Goal: Task Accomplishment & Management: Manage account settings

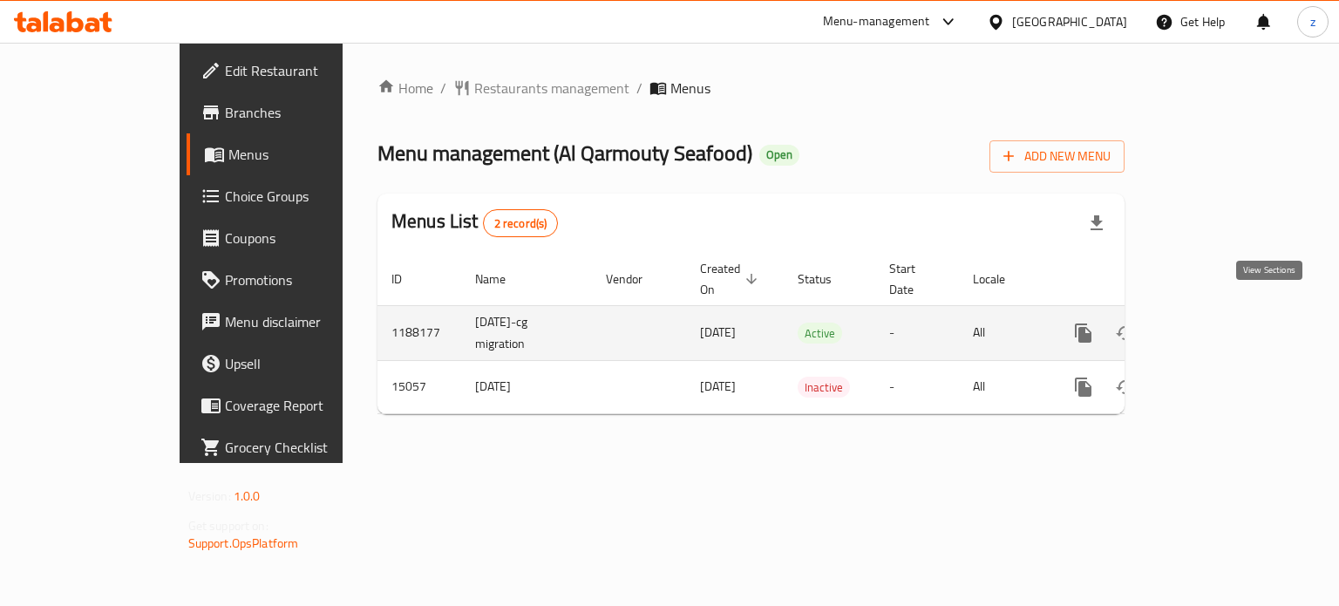
click at [1217, 325] on icon "enhanced table" at bounding box center [1209, 333] width 16 height 16
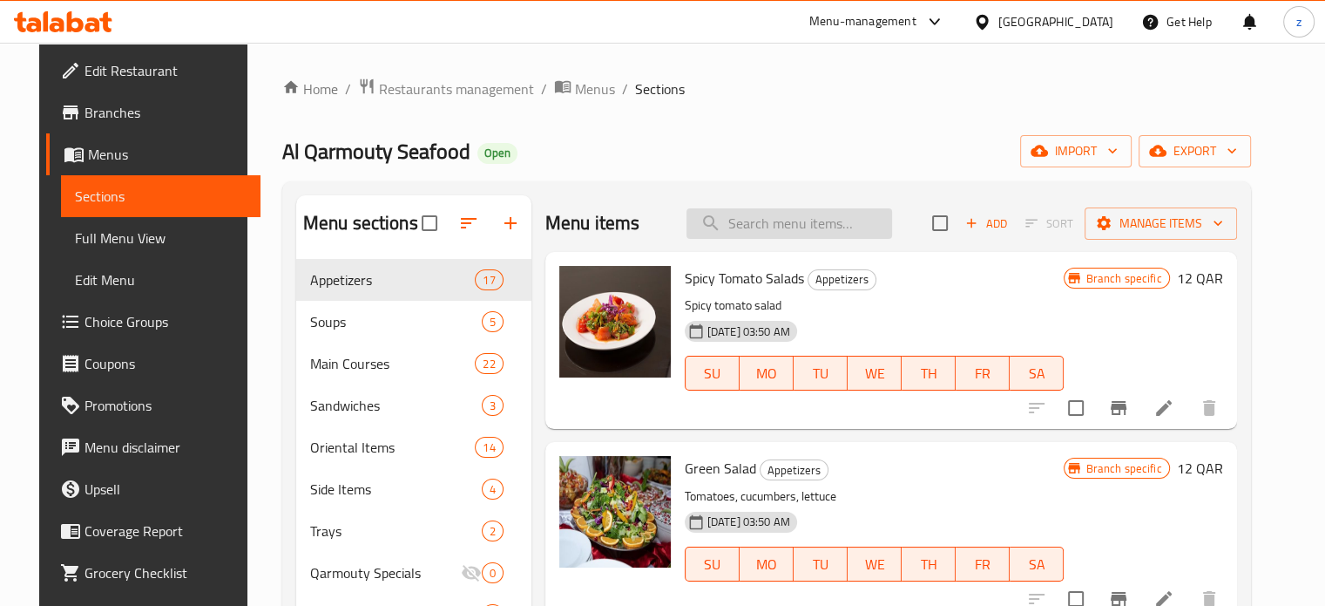
click at [805, 225] on input "search" at bounding box center [790, 223] width 206 height 31
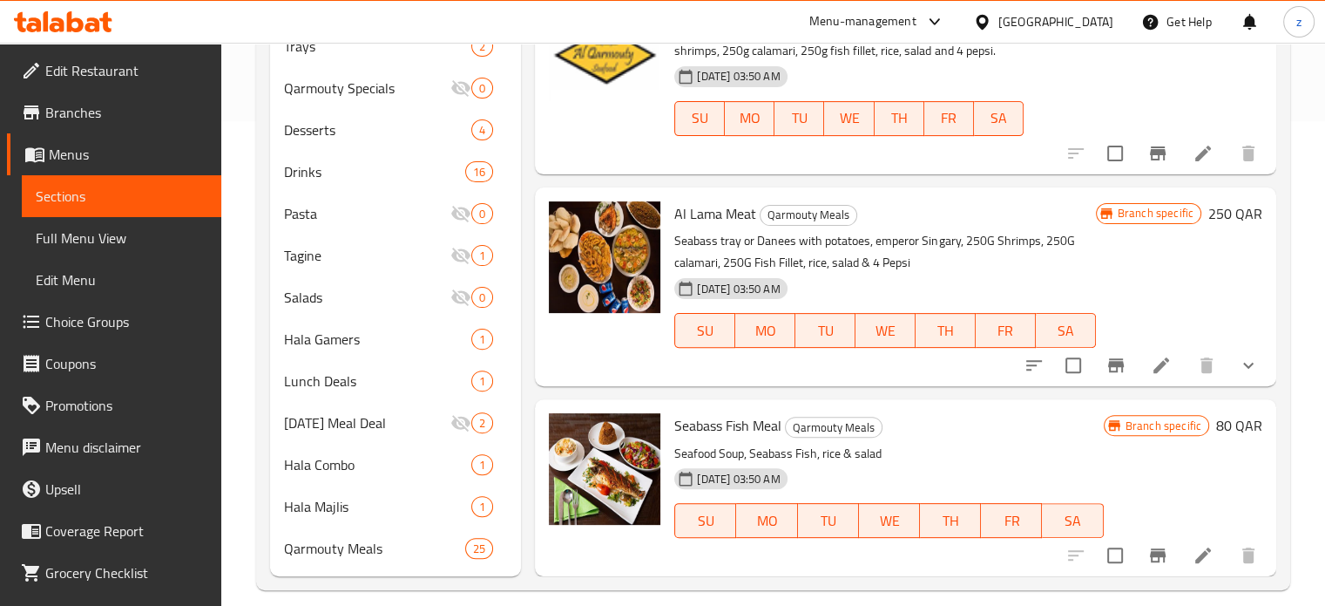
scroll to position [503, 0]
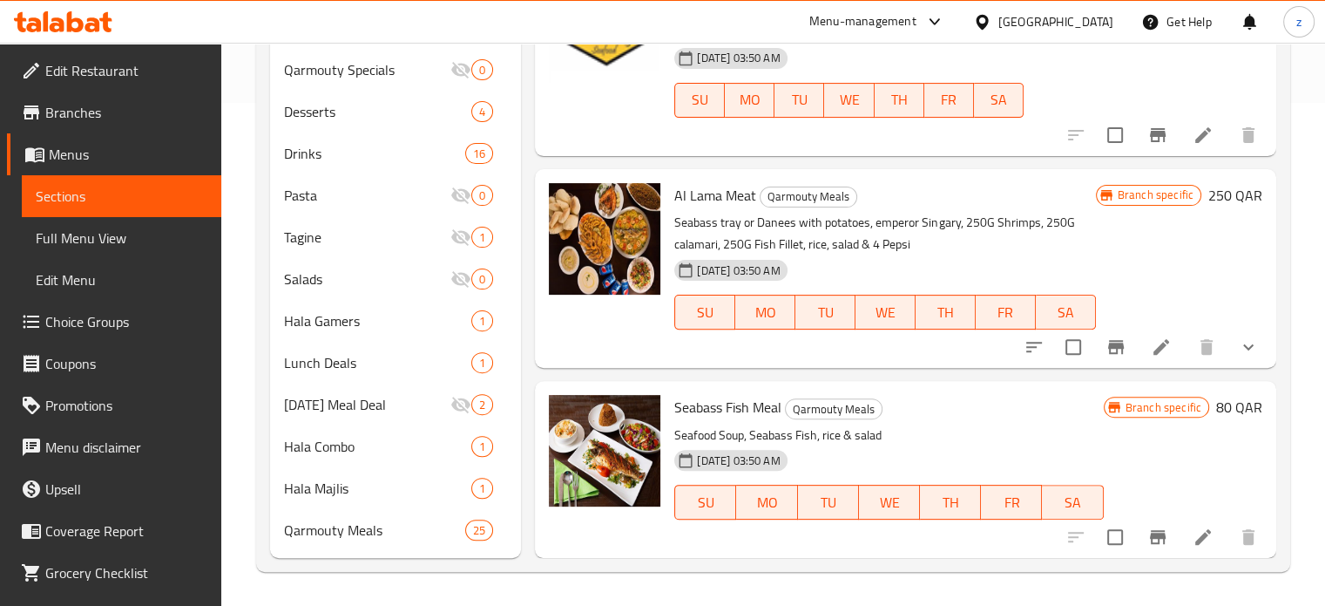
type input "seab"
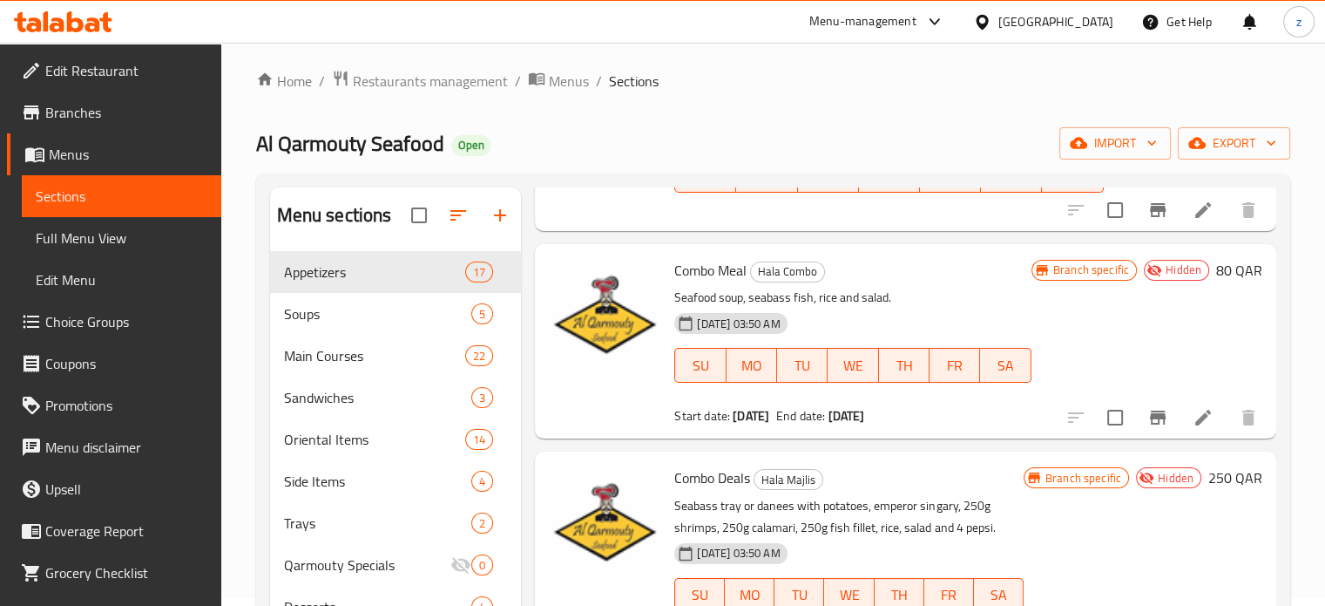
scroll to position [0, 0]
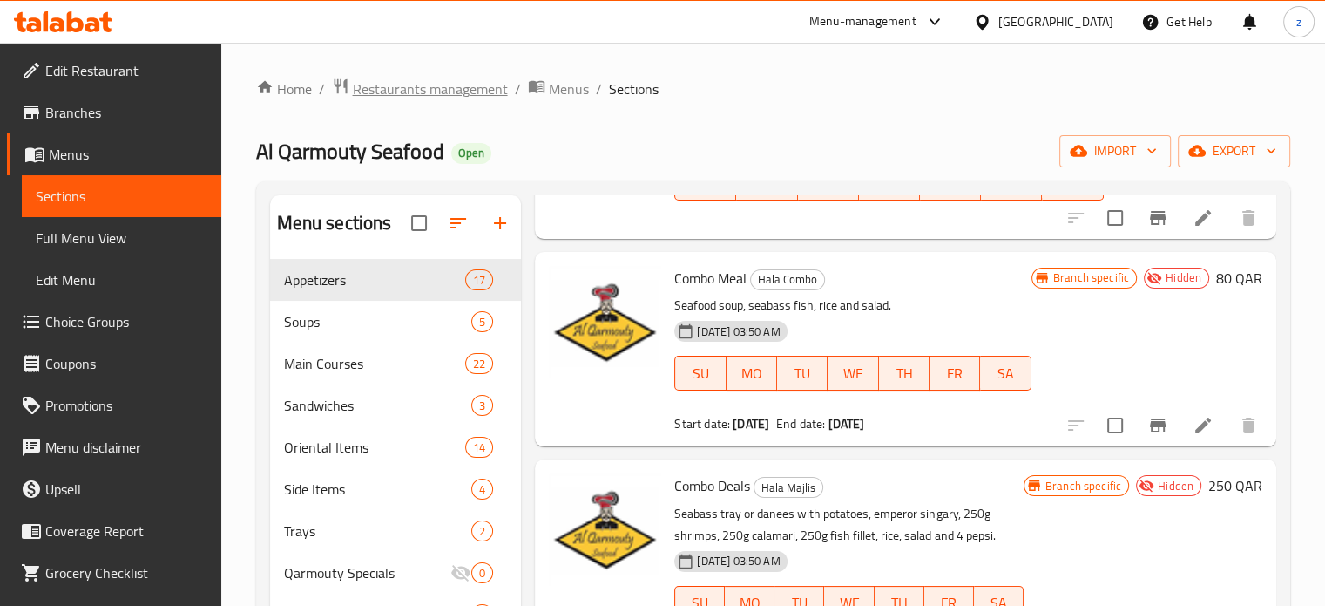
click at [421, 93] on span "Restaurants management" at bounding box center [430, 88] width 155 height 21
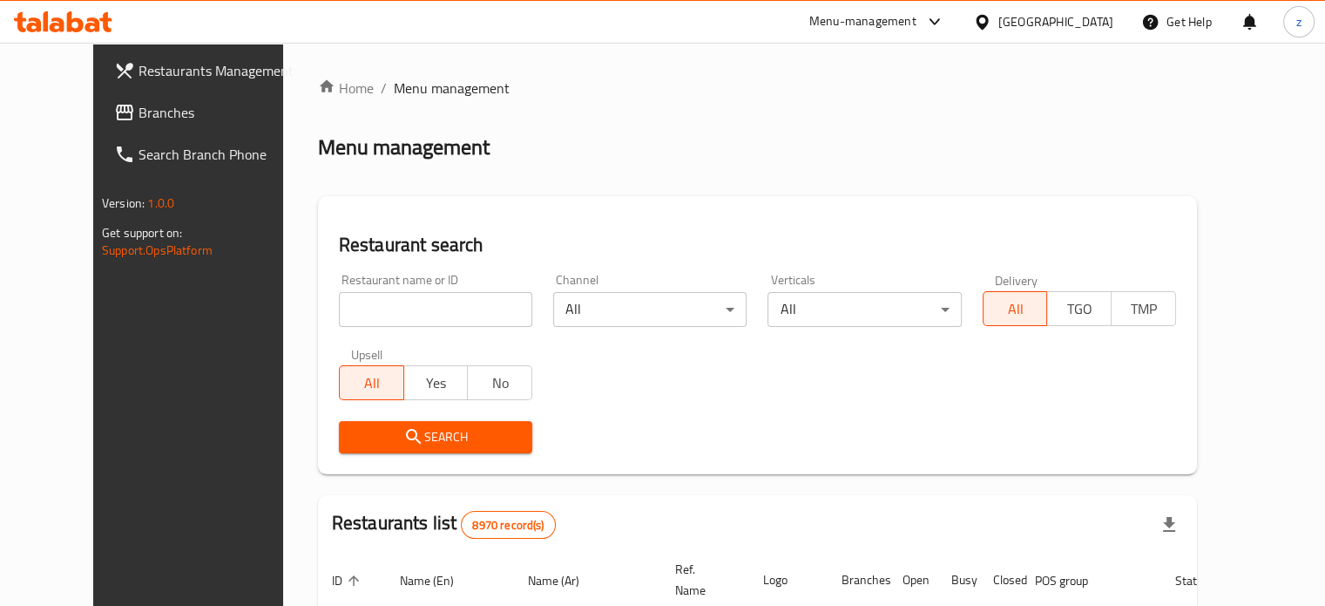
click at [367, 309] on input "search" at bounding box center [435, 309] width 193 height 35
type input "Bake and Take"
click button "Search" at bounding box center [435, 437] width 193 height 32
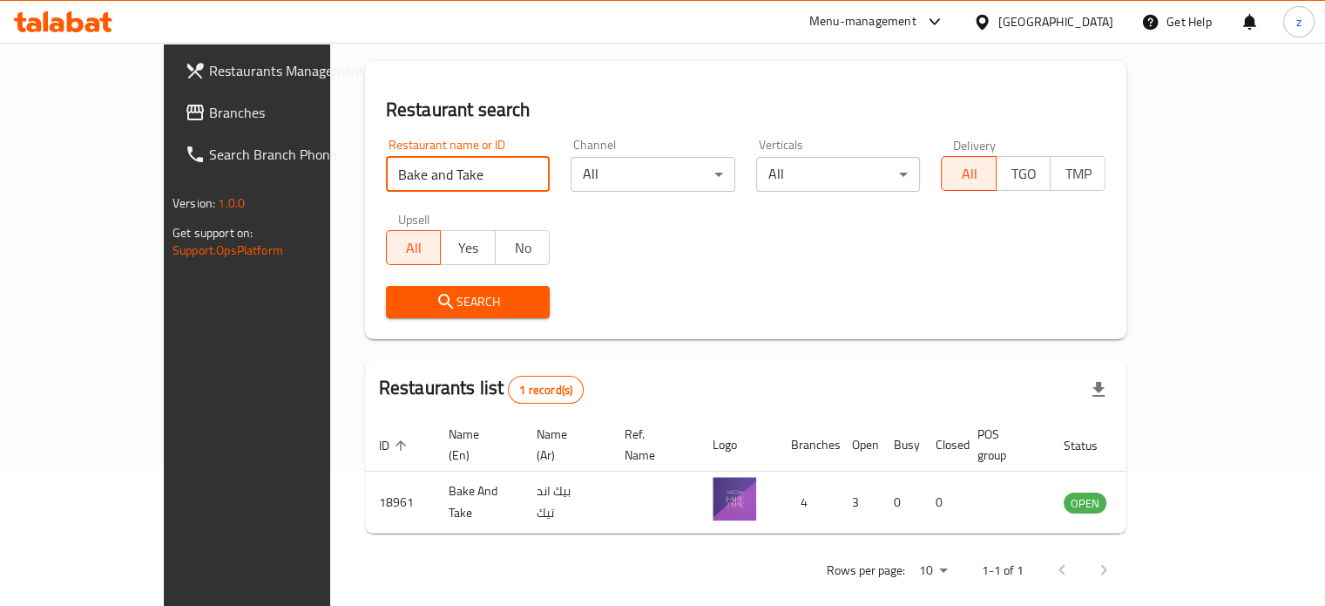
scroll to position [136, 0]
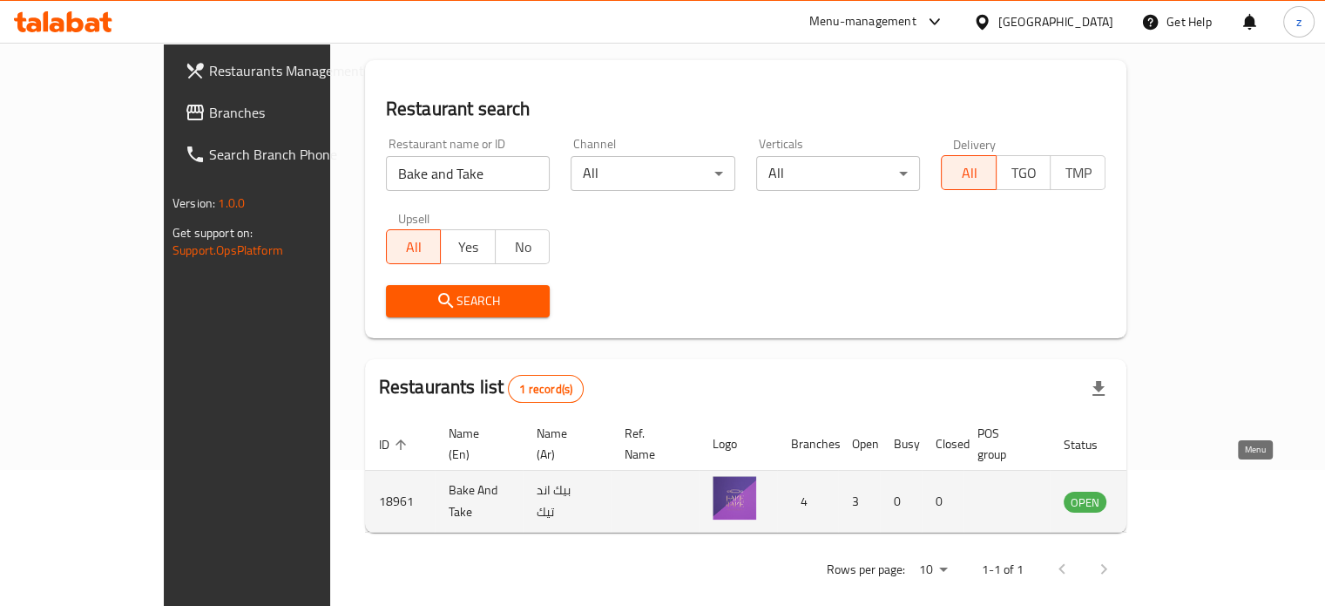
click at [1176, 495] on icon "enhanced table" at bounding box center [1165, 502] width 19 height 15
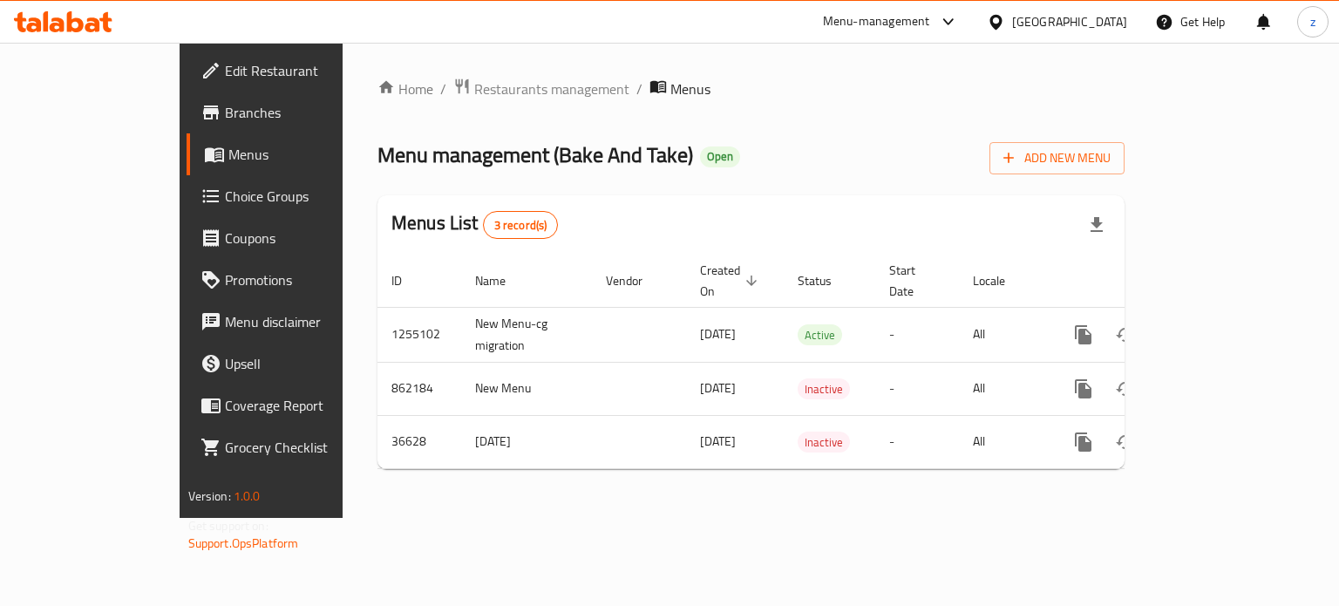
click at [225, 111] on span "Branches" at bounding box center [307, 112] width 165 height 21
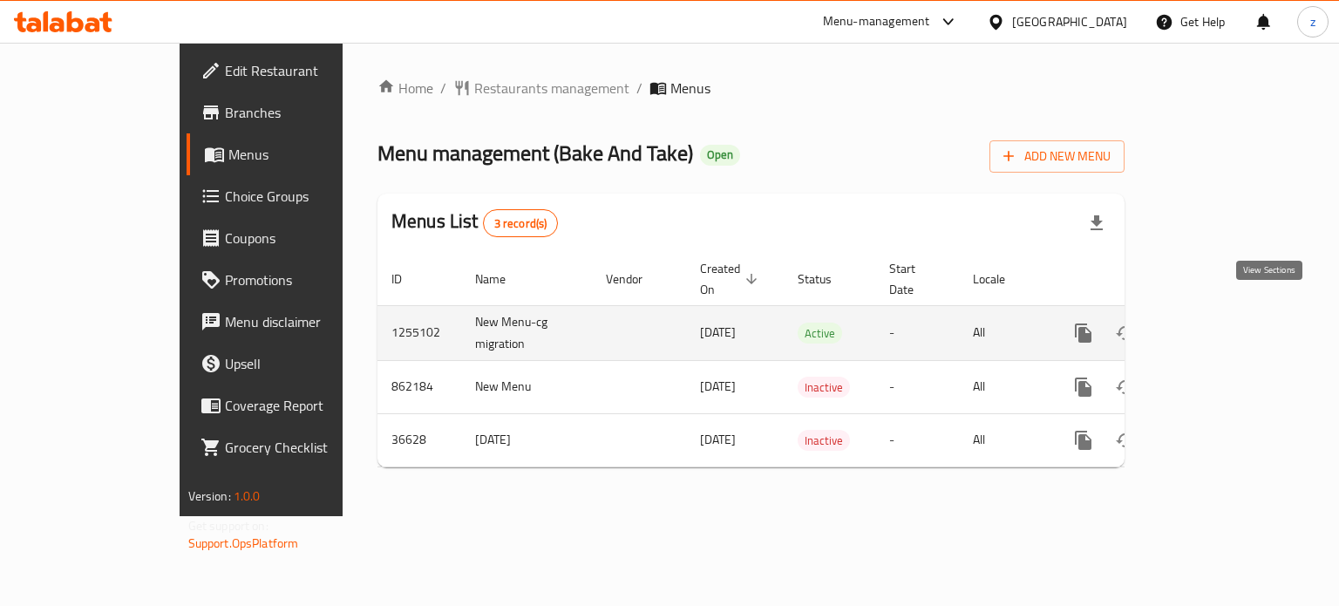
click at [1219, 322] on icon "enhanced table" at bounding box center [1208, 332] width 21 height 21
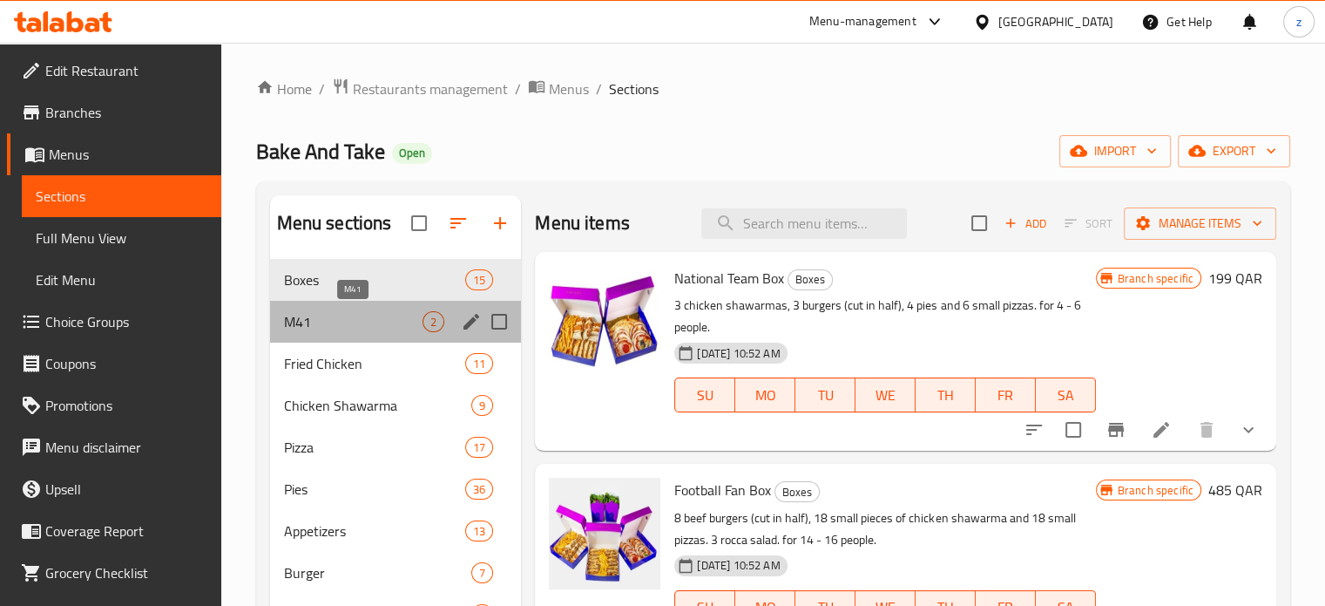
click at [374, 311] on span "M41" at bounding box center [353, 321] width 139 height 21
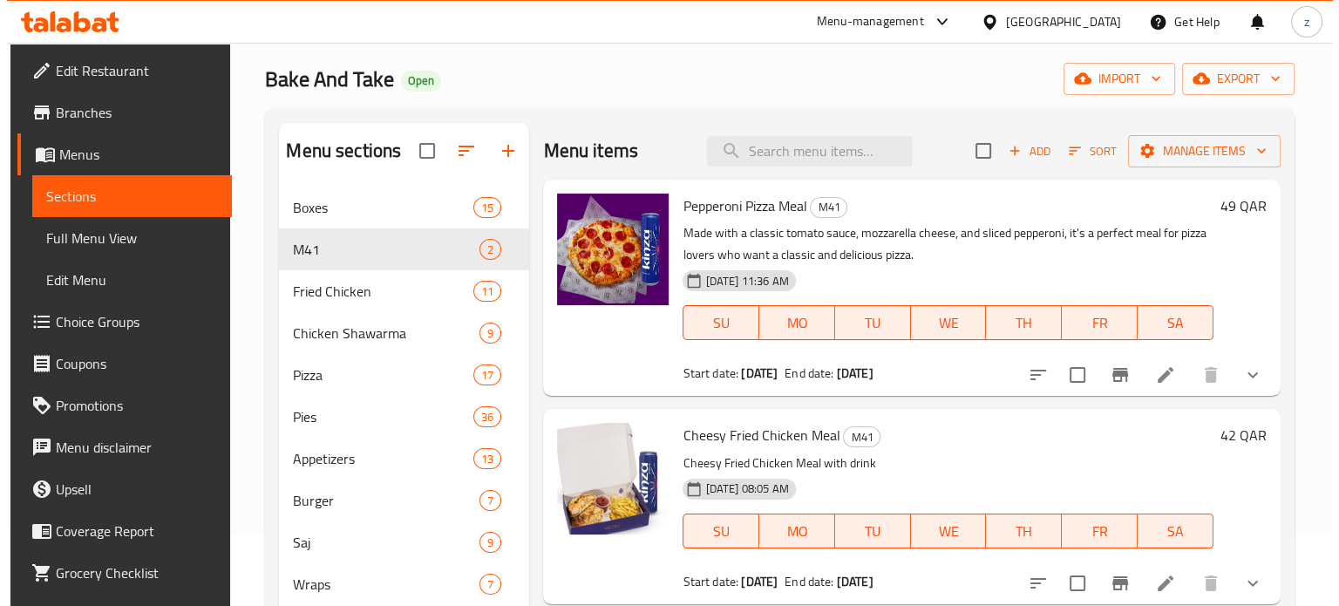
scroll to position [261, 0]
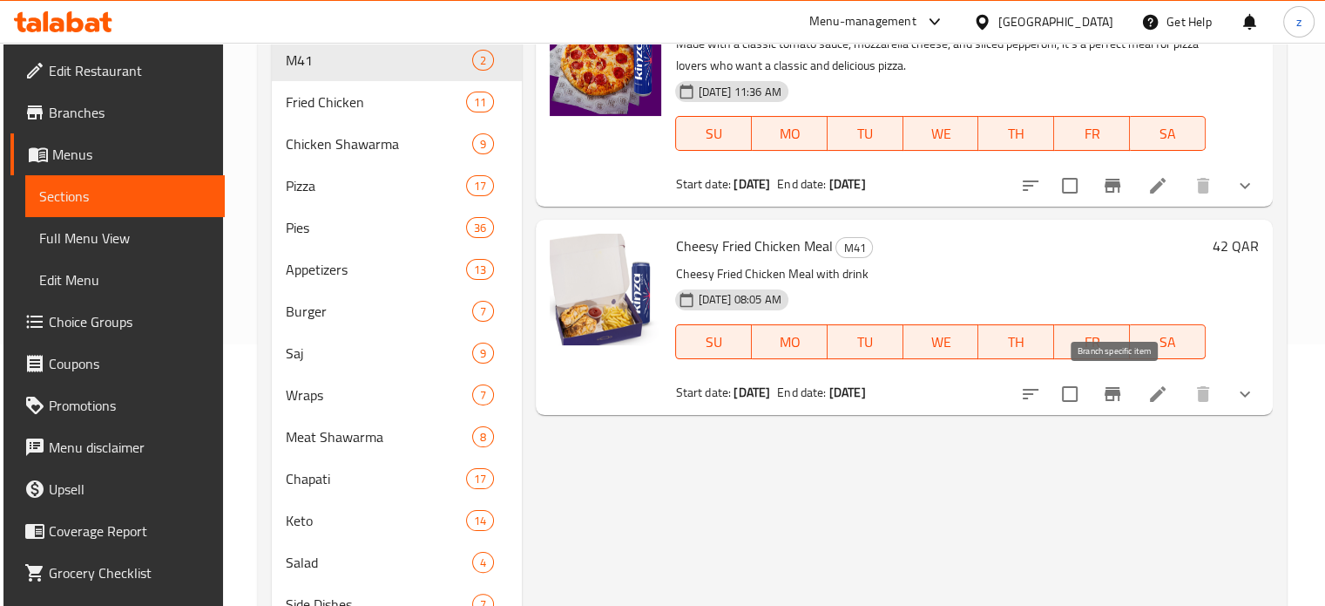
click at [1111, 394] on icon "Branch-specific-item" at bounding box center [1113, 394] width 16 height 14
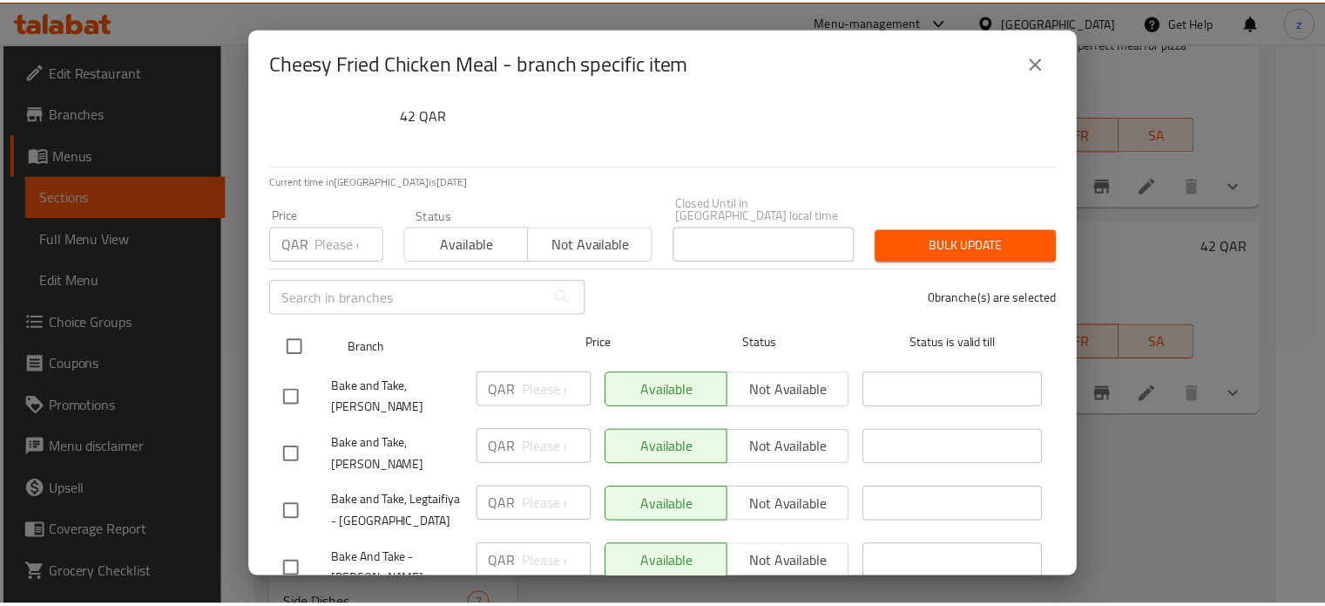
scroll to position [112, 0]
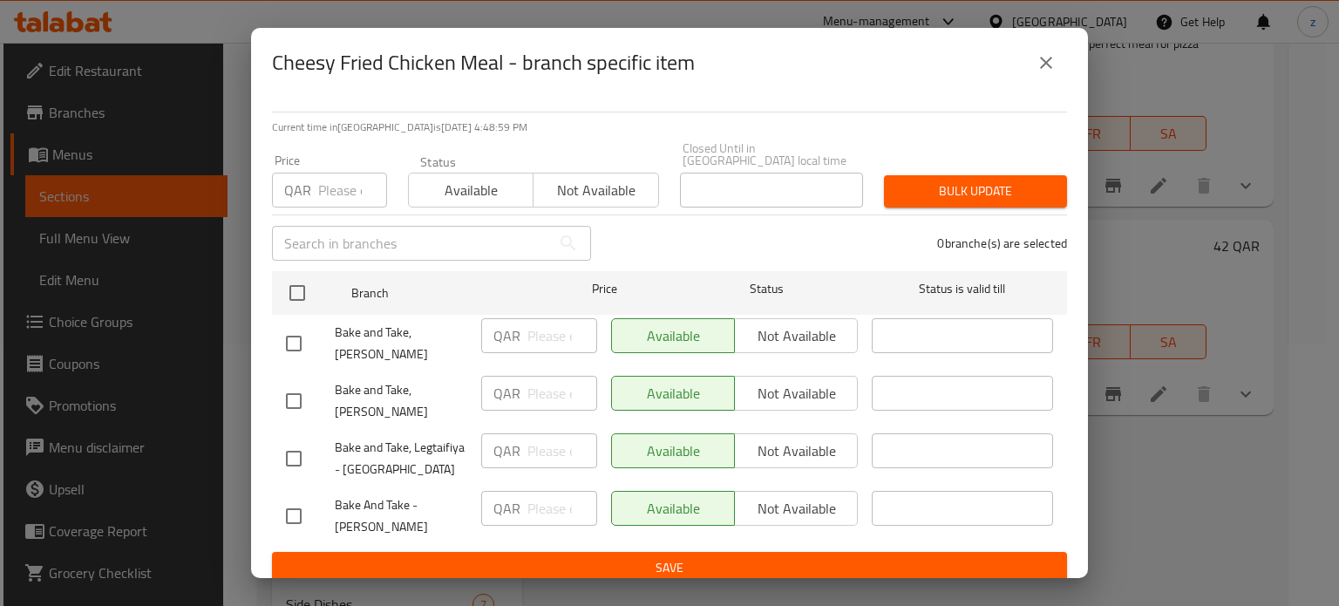
click at [1050, 66] on icon "close" at bounding box center [1046, 63] width 12 height 12
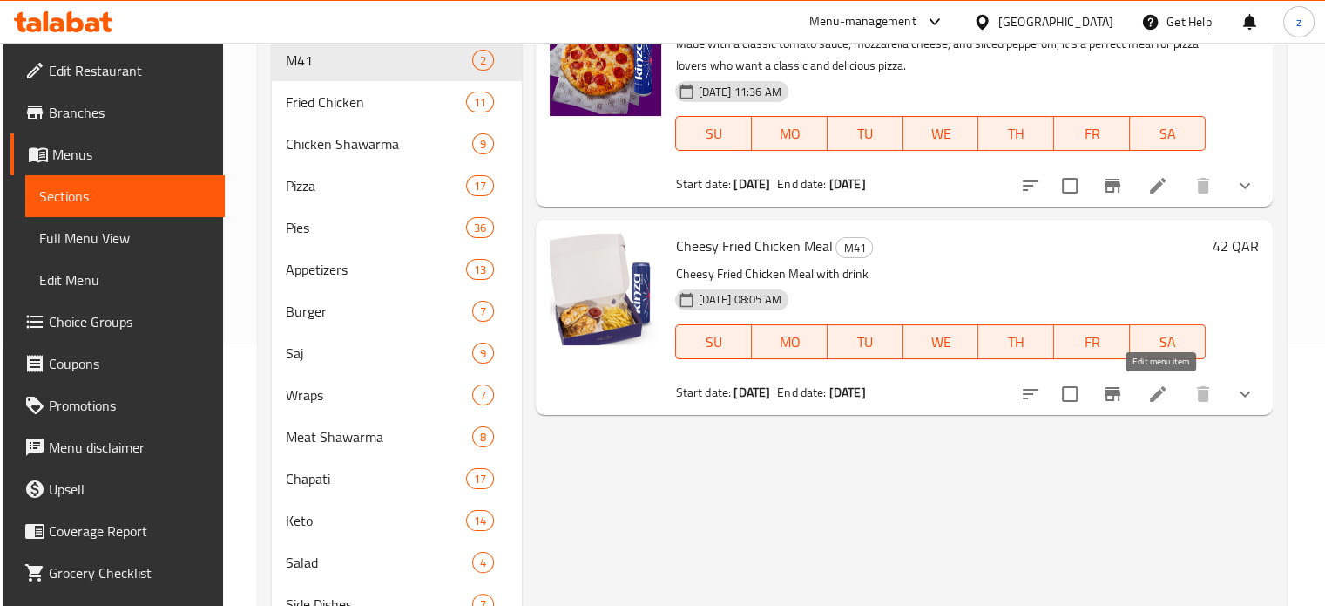
click at [1168, 397] on icon at bounding box center [1158, 393] width 21 height 21
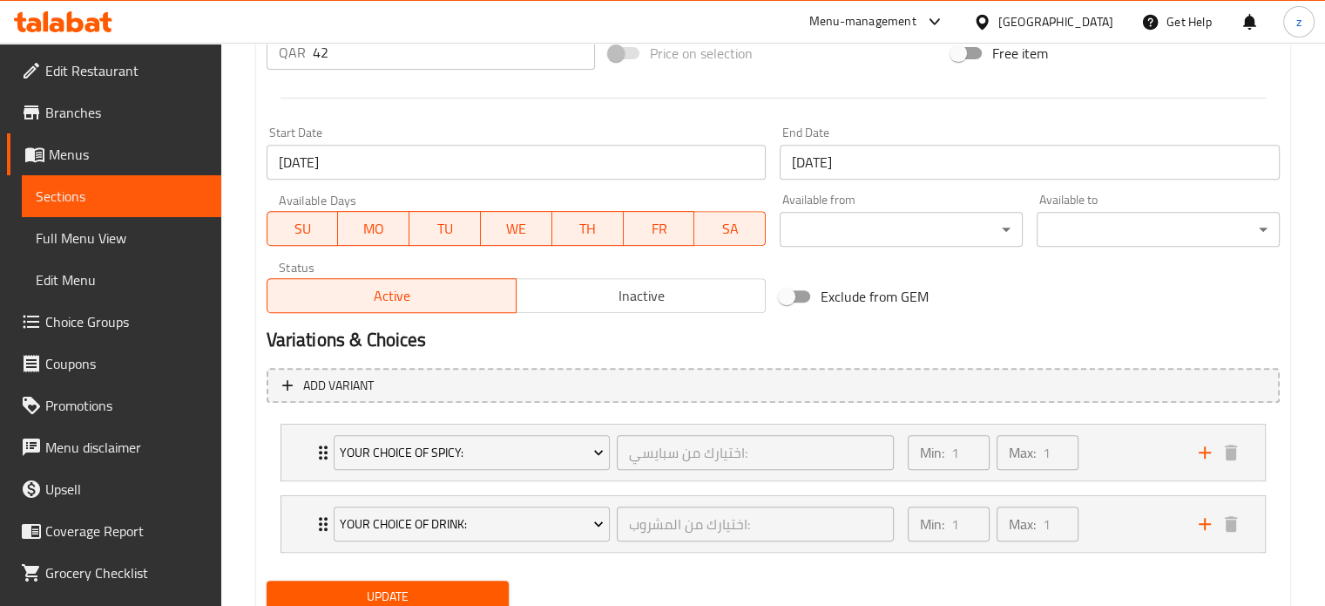
scroll to position [749, 0]
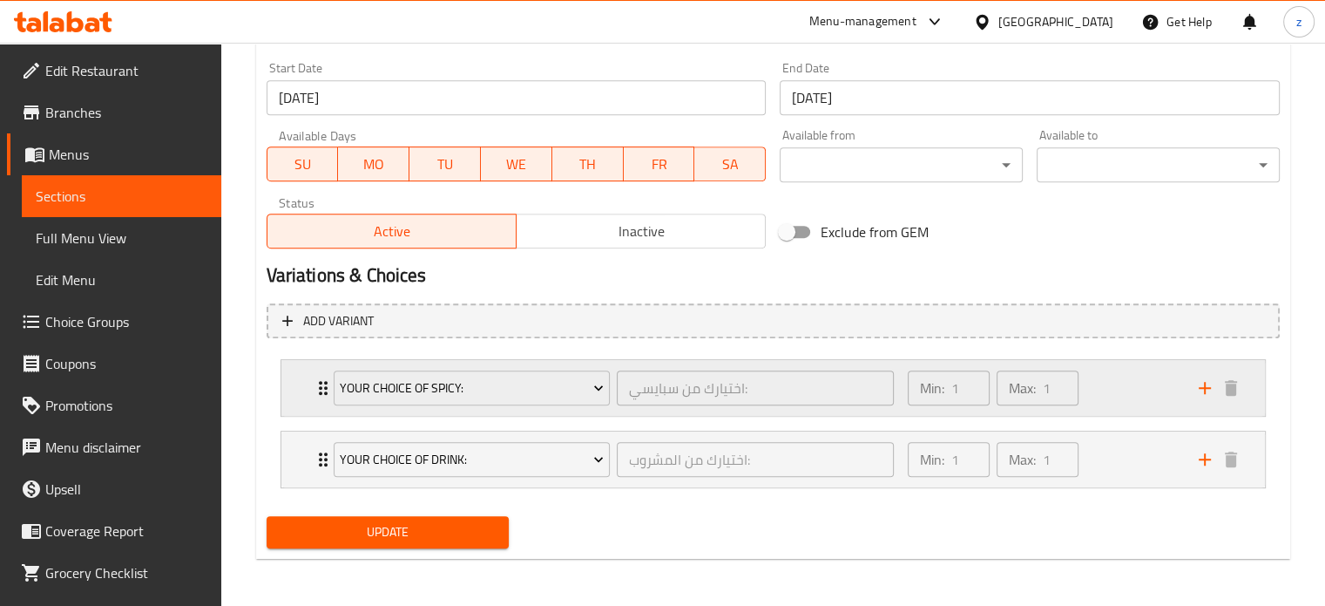
click at [1120, 397] on div "Min: 1 ​ Max: 1 ​" at bounding box center [1043, 388] width 291 height 56
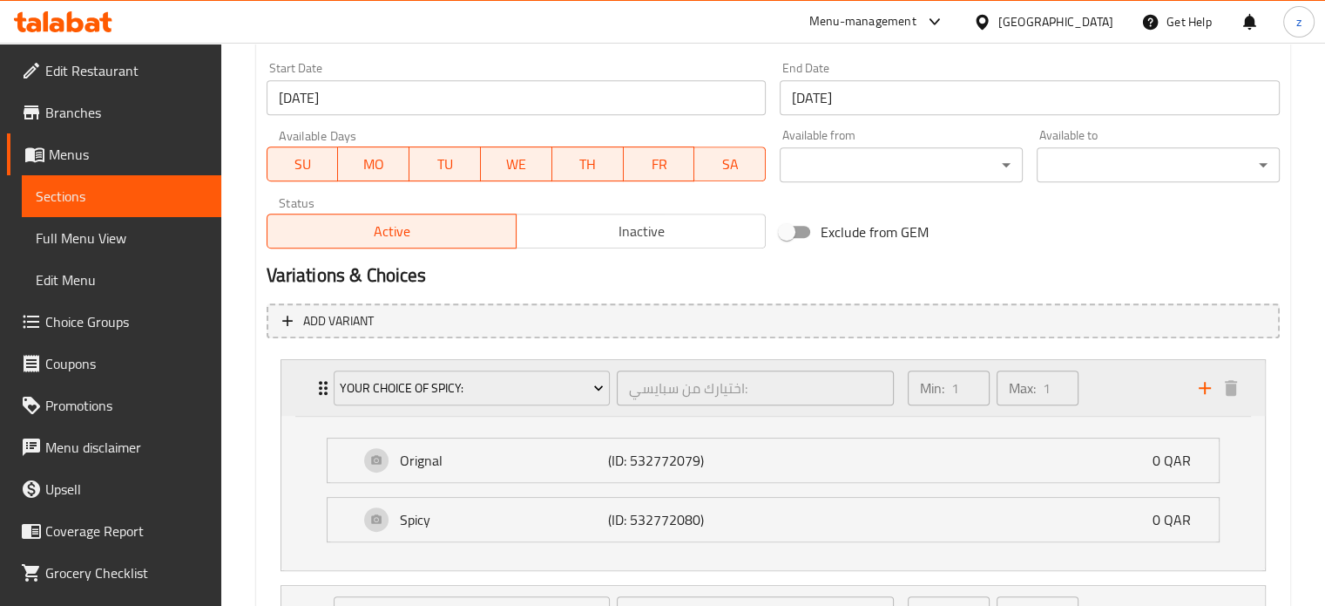
scroll to position [903, 0]
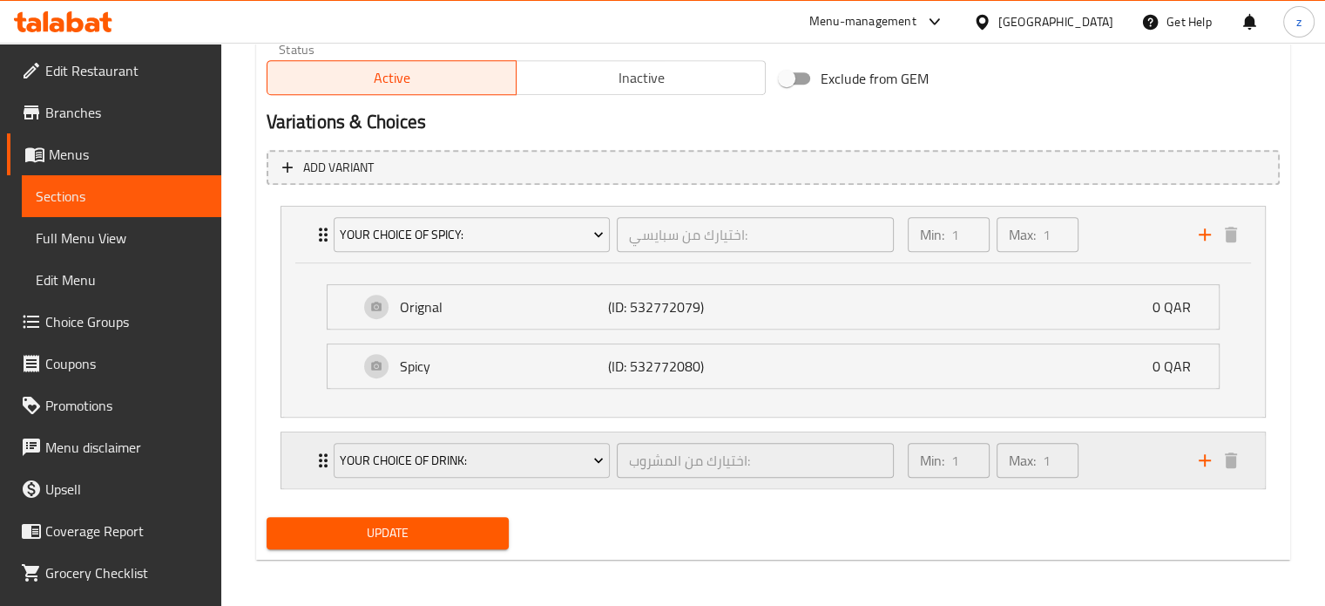
click at [1126, 460] on div "Min: 1 ​ Max: 1 ​" at bounding box center [1043, 460] width 291 height 56
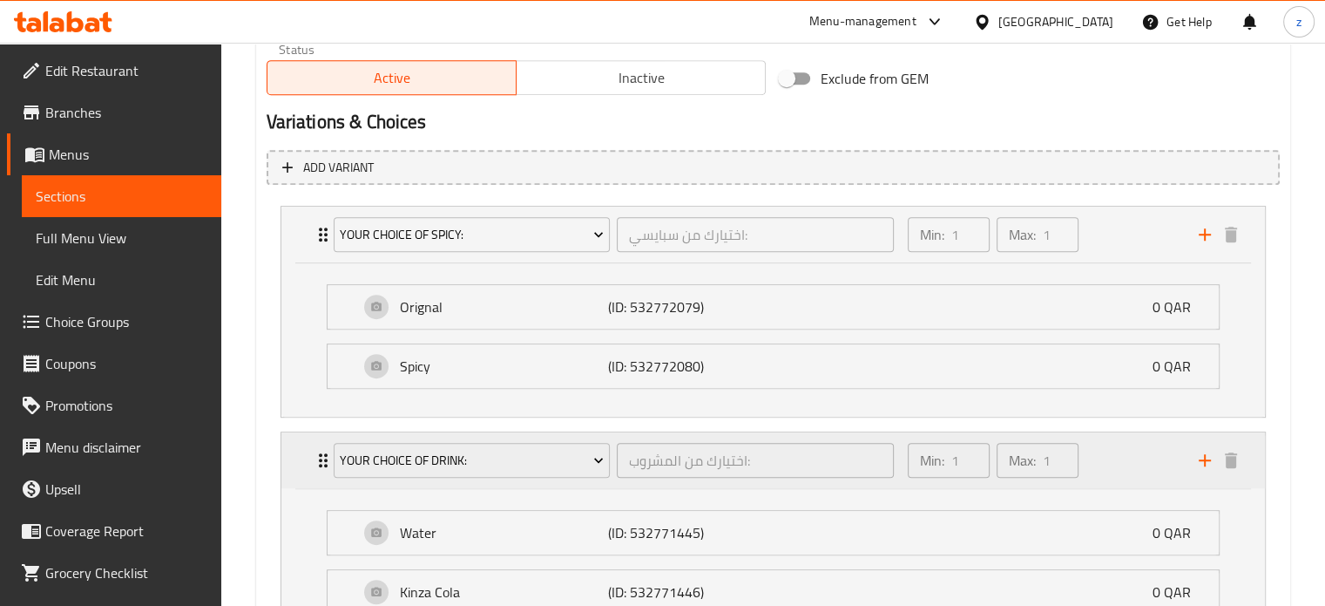
scroll to position [1292, 0]
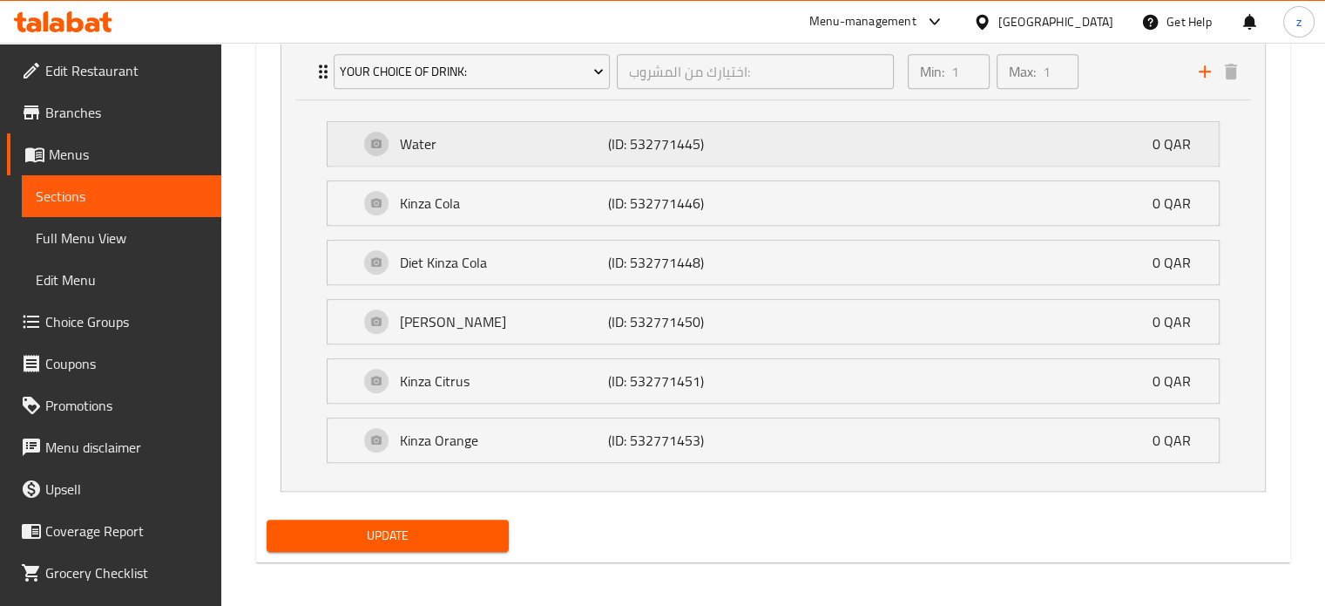
click at [896, 139] on div "Water (ID: 532771445) 0 QAR" at bounding box center [778, 144] width 839 height 44
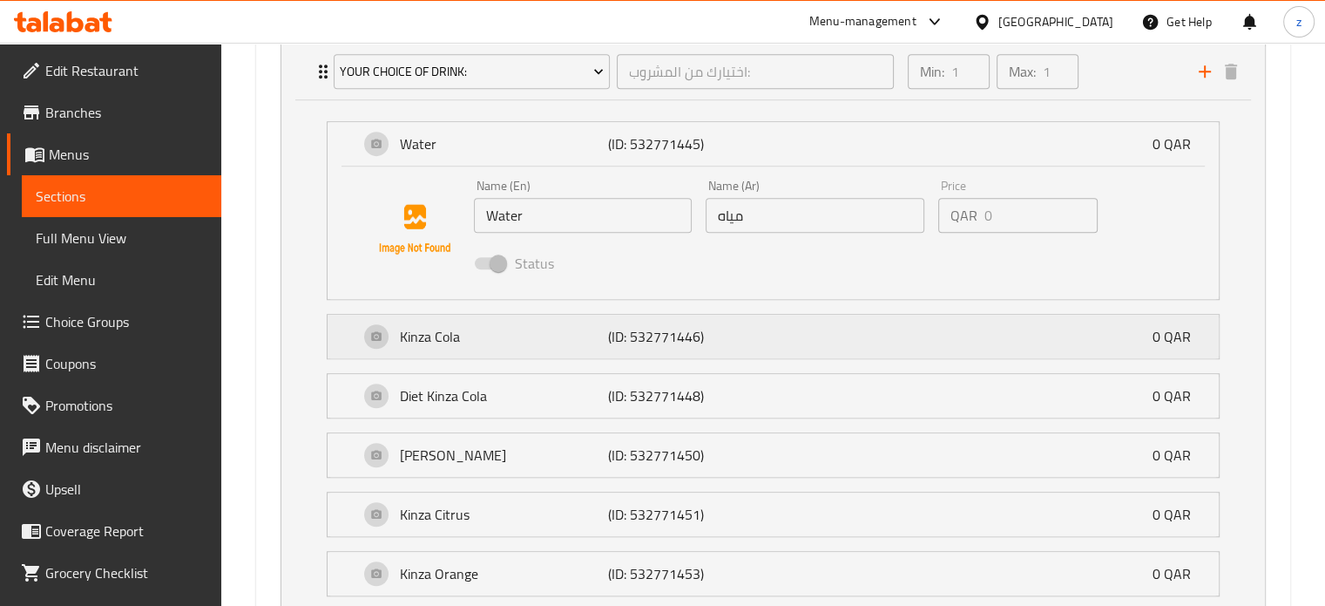
click at [453, 345] on p "Kinza Cola" at bounding box center [504, 336] width 209 height 21
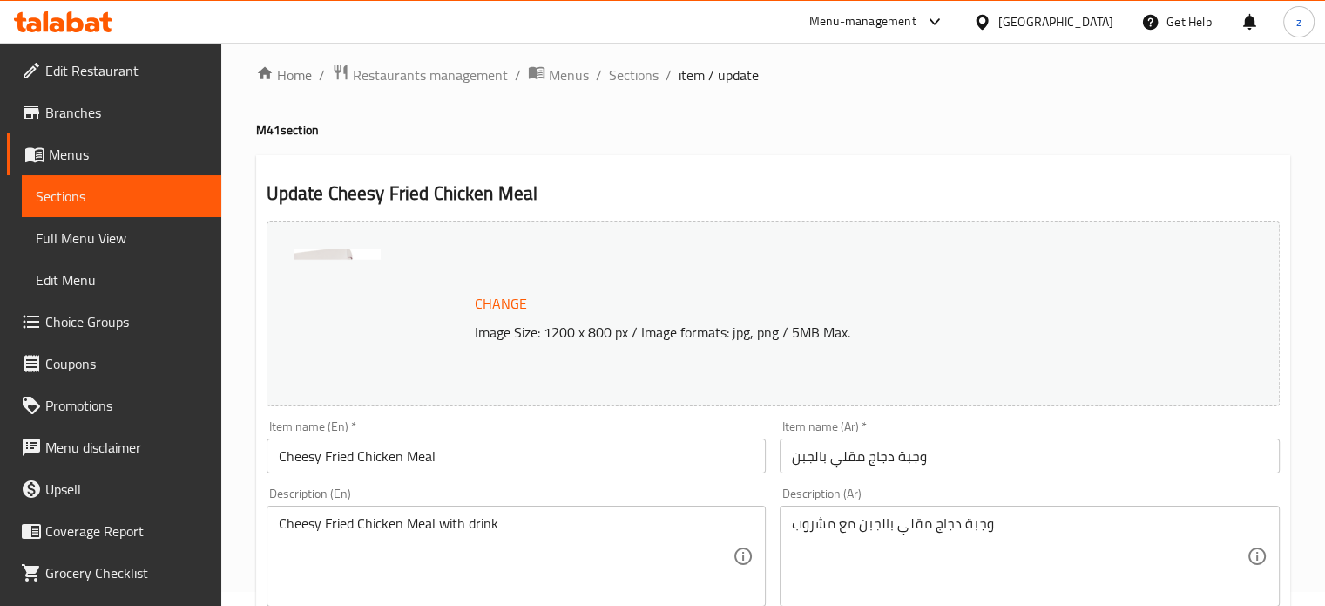
scroll to position [0, 0]
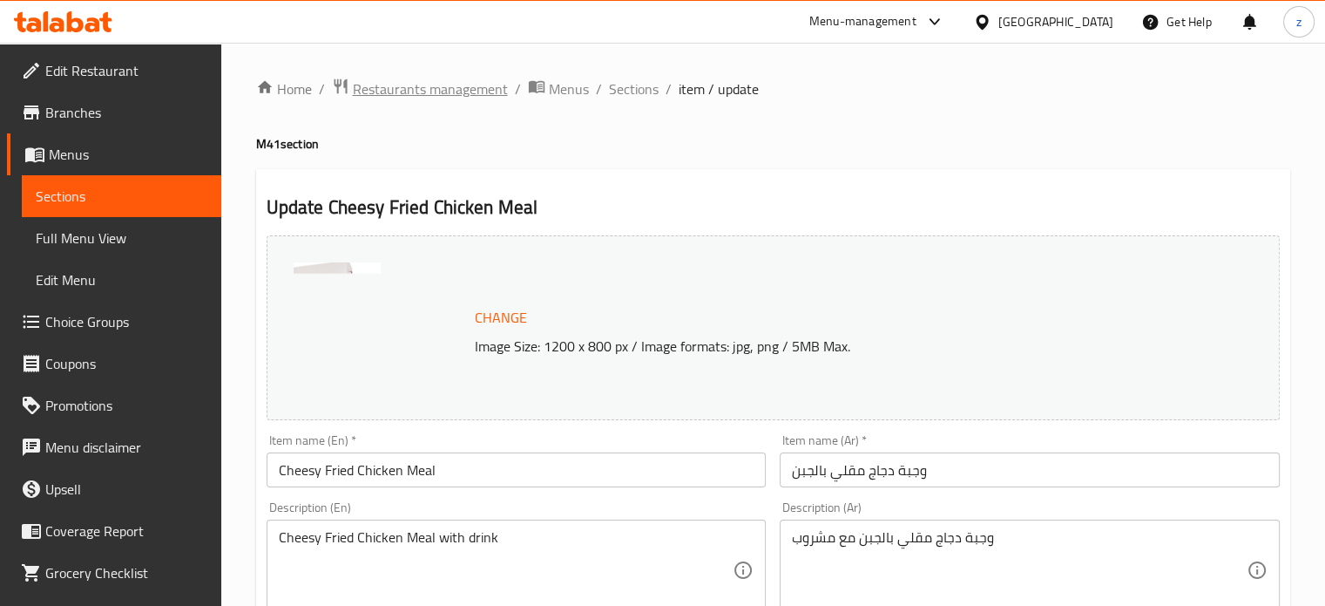
click at [429, 90] on span "Restaurants management" at bounding box center [430, 88] width 155 height 21
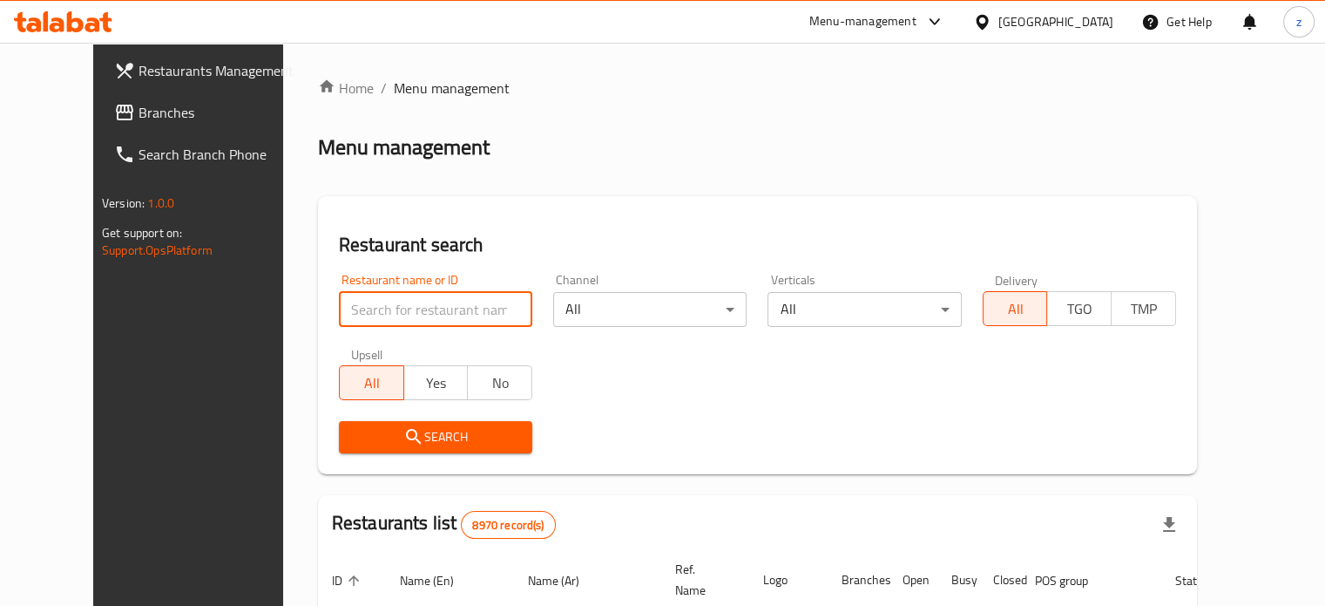
click at [401, 302] on input "search" at bounding box center [435, 309] width 193 height 35
type input "Burger Blast"
click button "Search" at bounding box center [435, 437] width 193 height 32
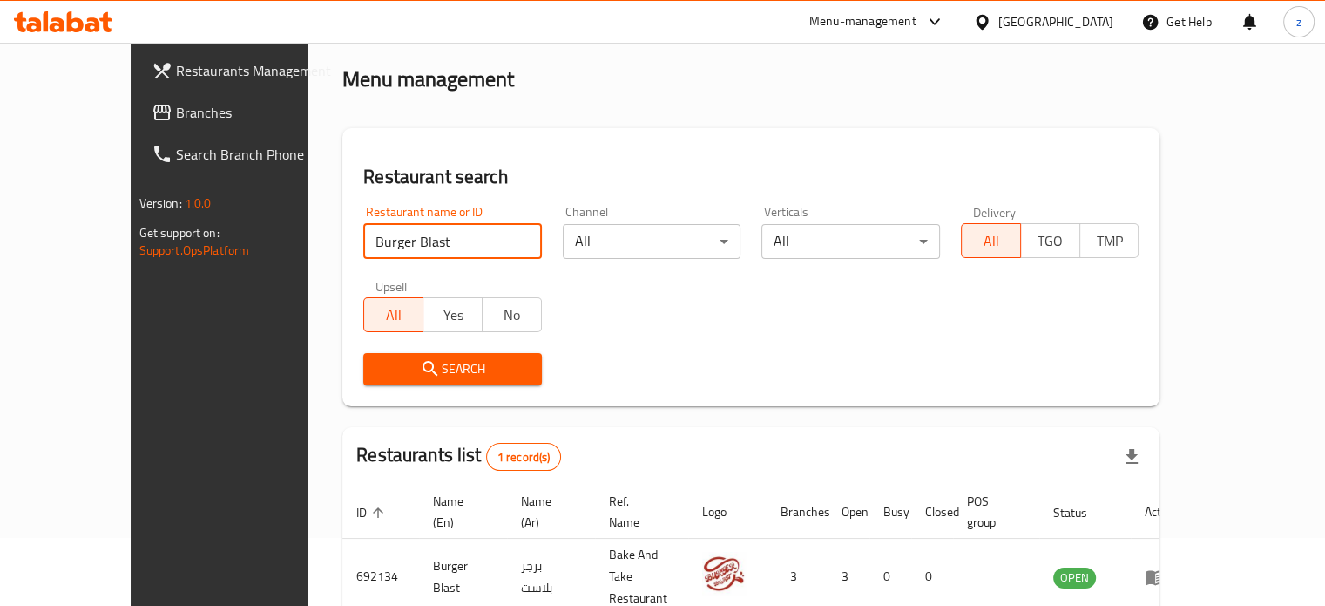
scroll to position [136, 0]
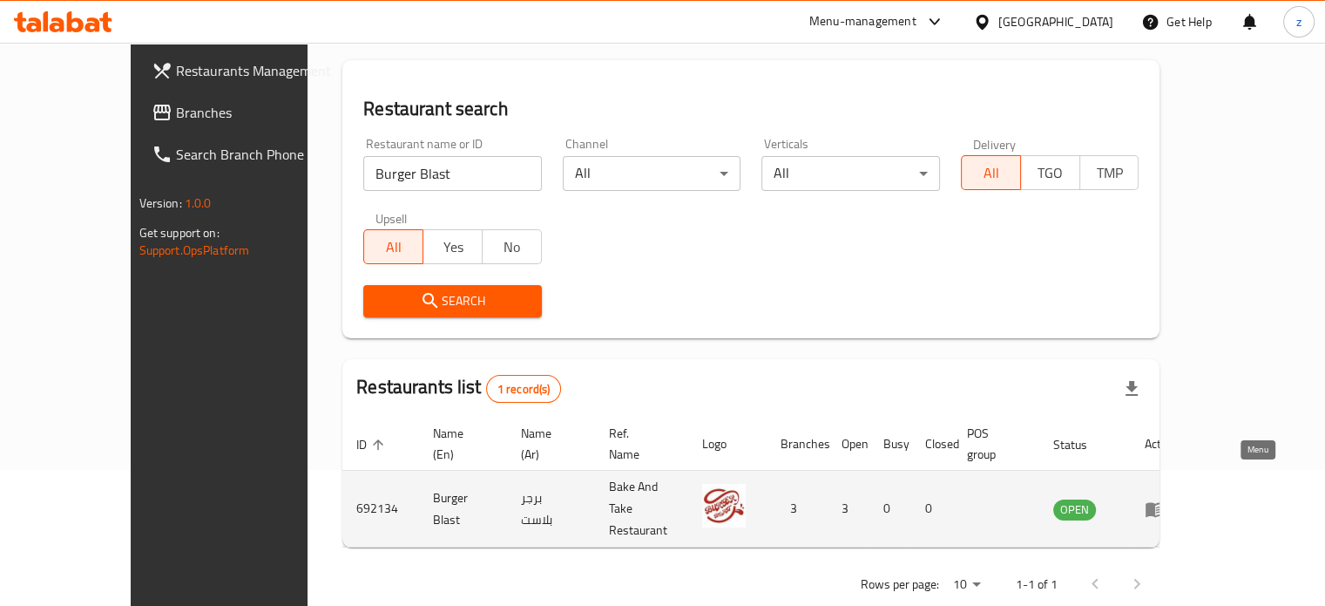
click at [1166, 498] on icon "enhanced table" at bounding box center [1155, 508] width 21 height 21
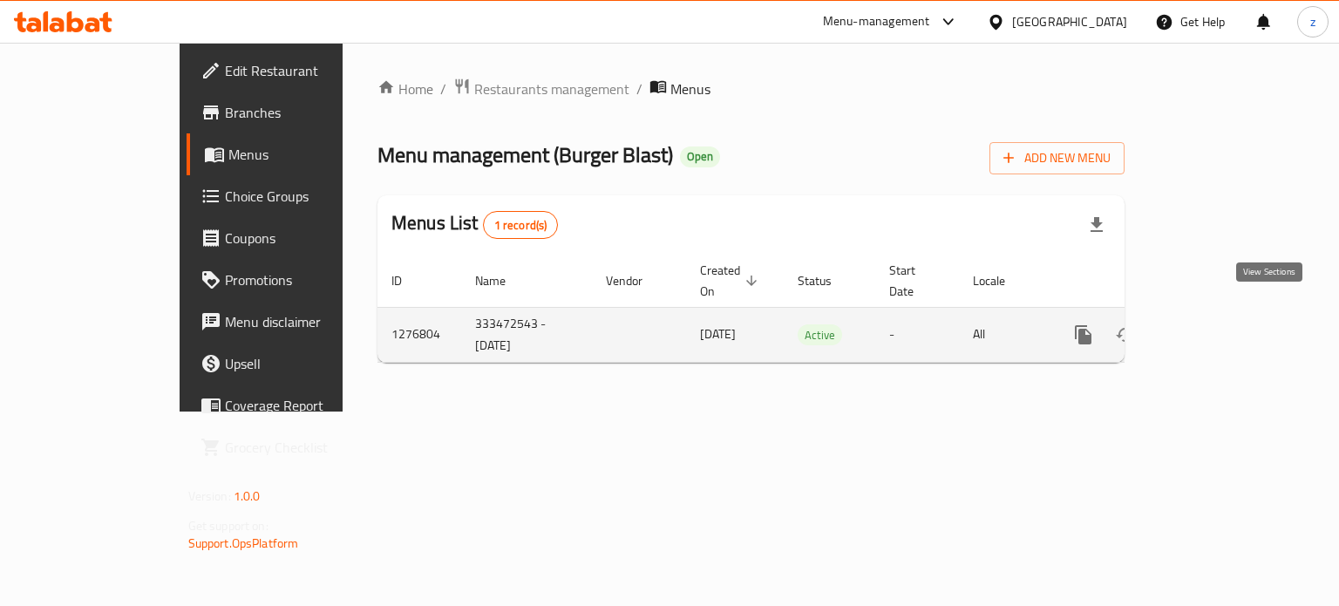
click at [1217, 327] on icon "enhanced table" at bounding box center [1209, 335] width 16 height 16
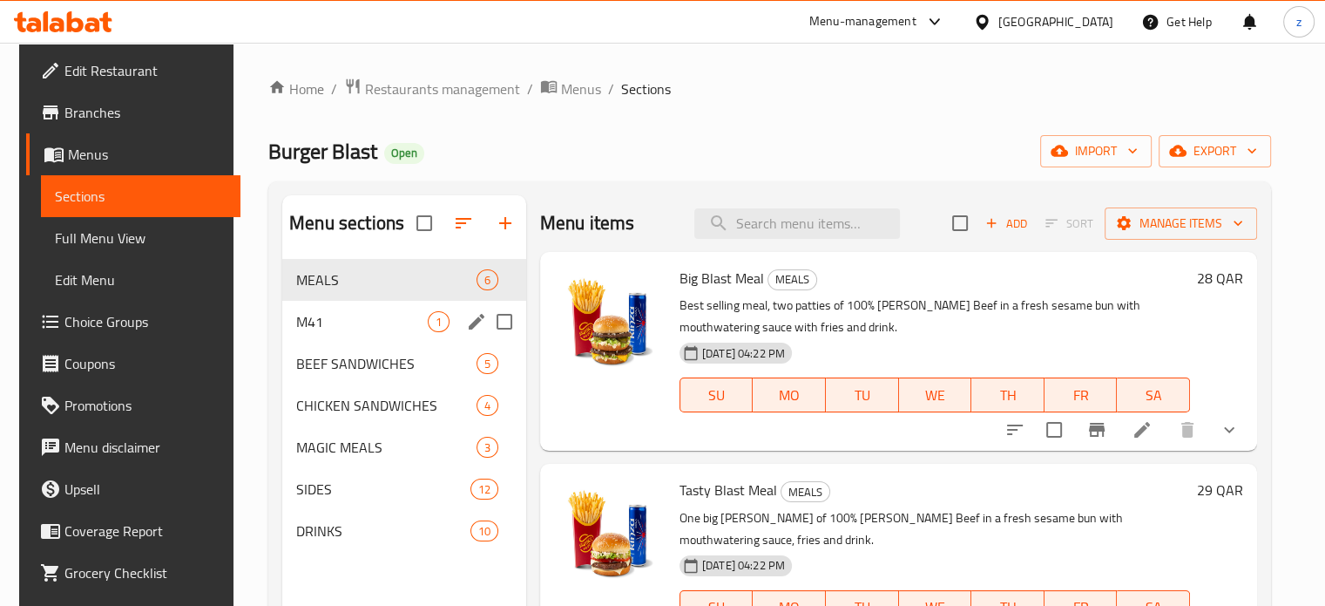
click at [306, 329] on span "M41" at bounding box center [362, 321] width 132 height 21
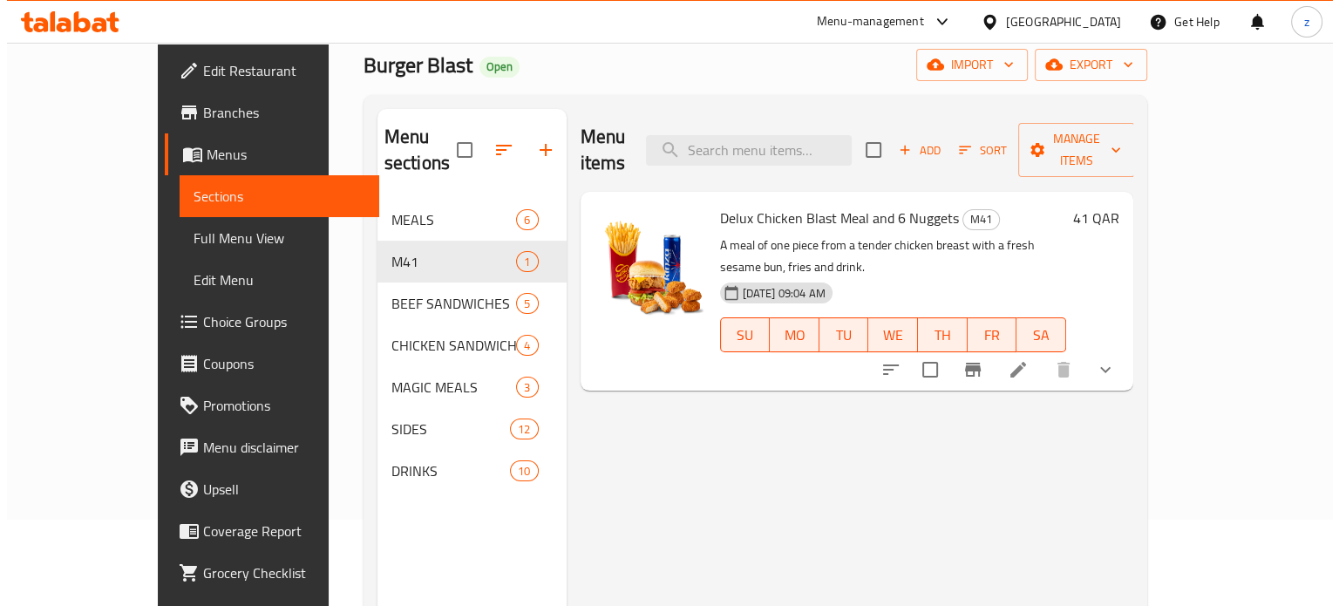
scroll to position [87, 0]
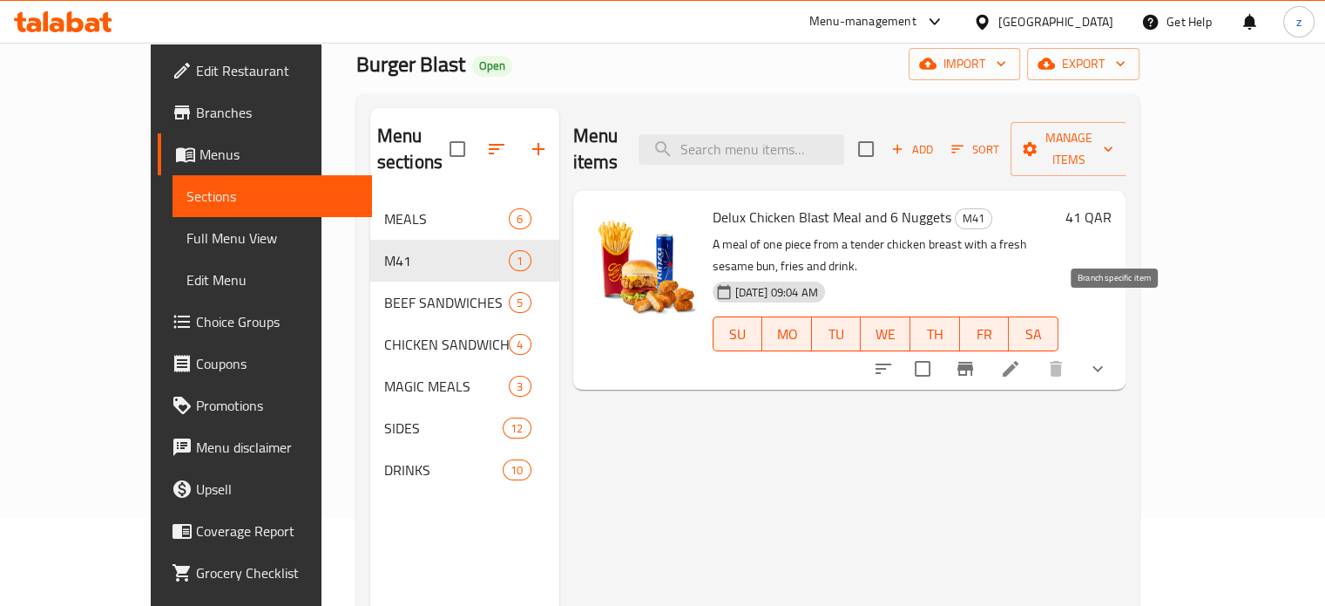
click at [973, 362] on icon "Branch-specific-item" at bounding box center [966, 369] width 16 height 14
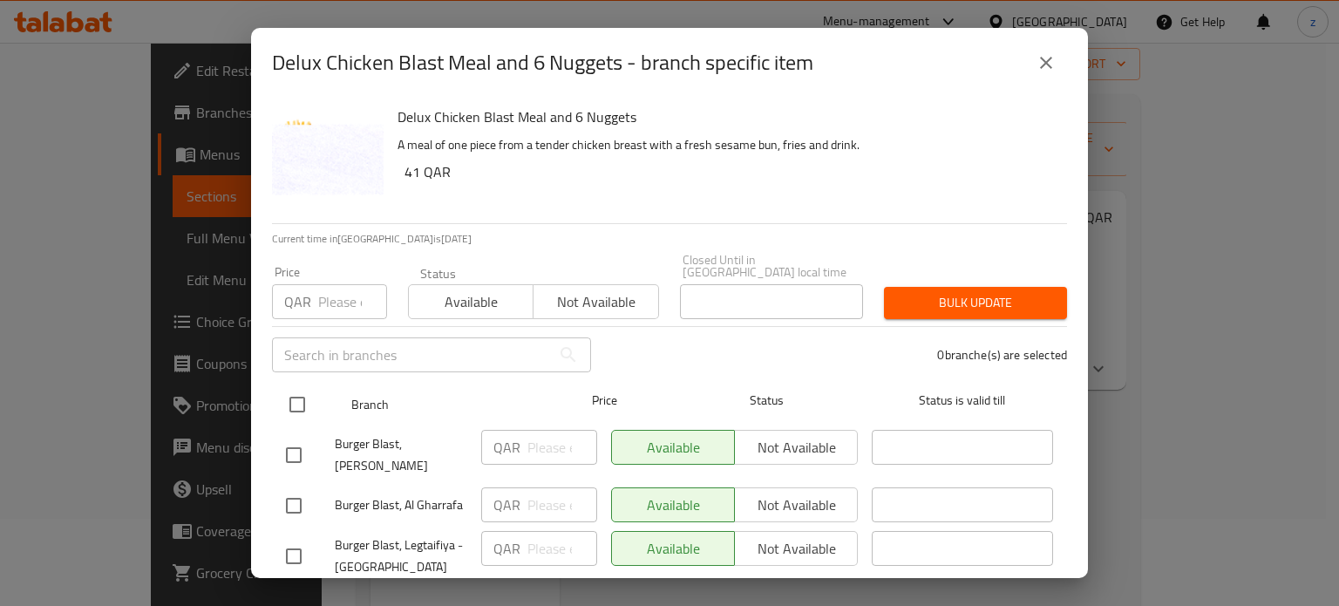
scroll to position [40, 0]
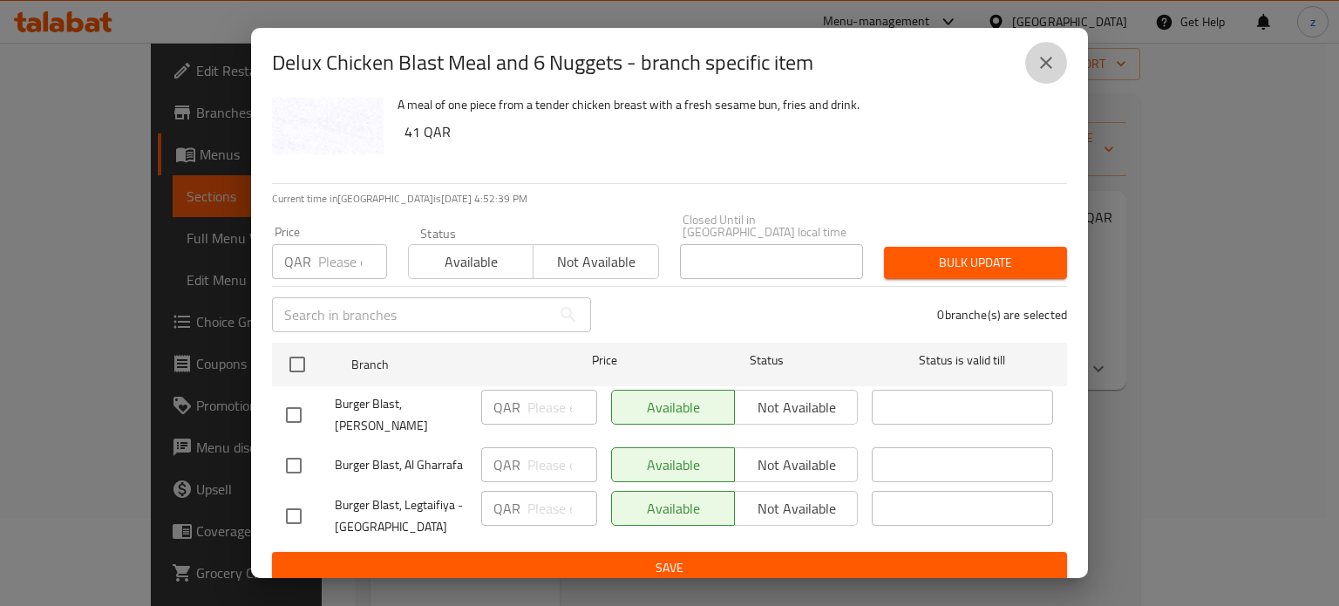
click at [1042, 54] on icon "close" at bounding box center [1045, 62] width 21 height 21
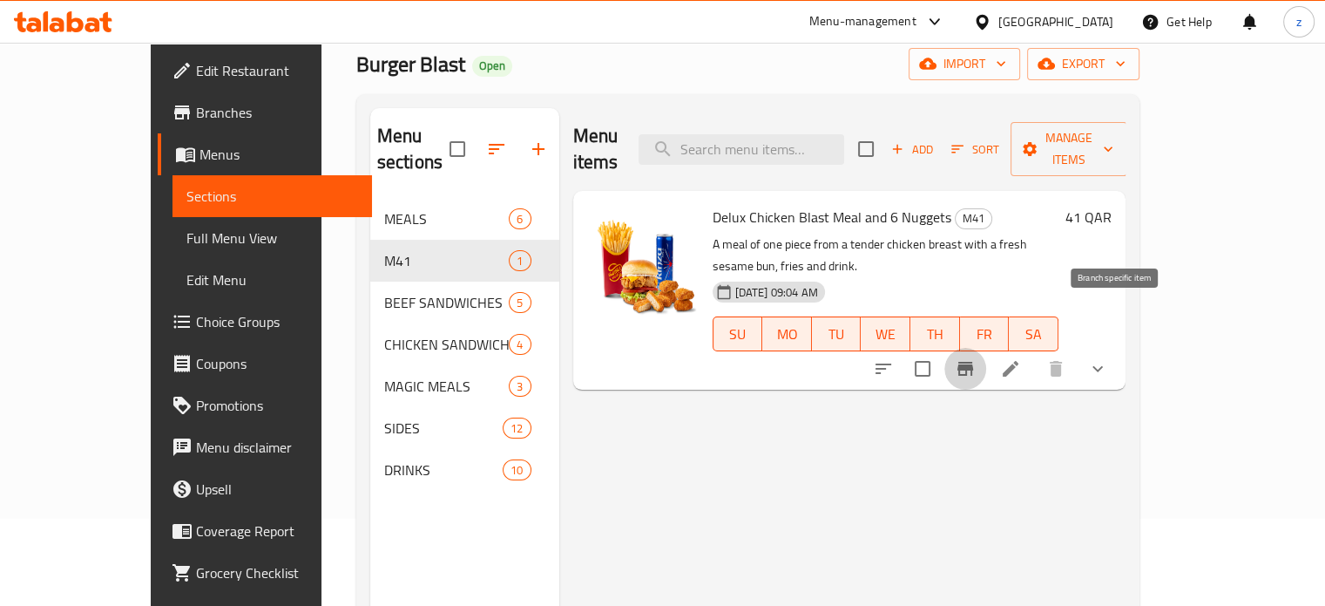
click at [976, 358] on icon "Branch-specific-item" at bounding box center [965, 368] width 21 height 21
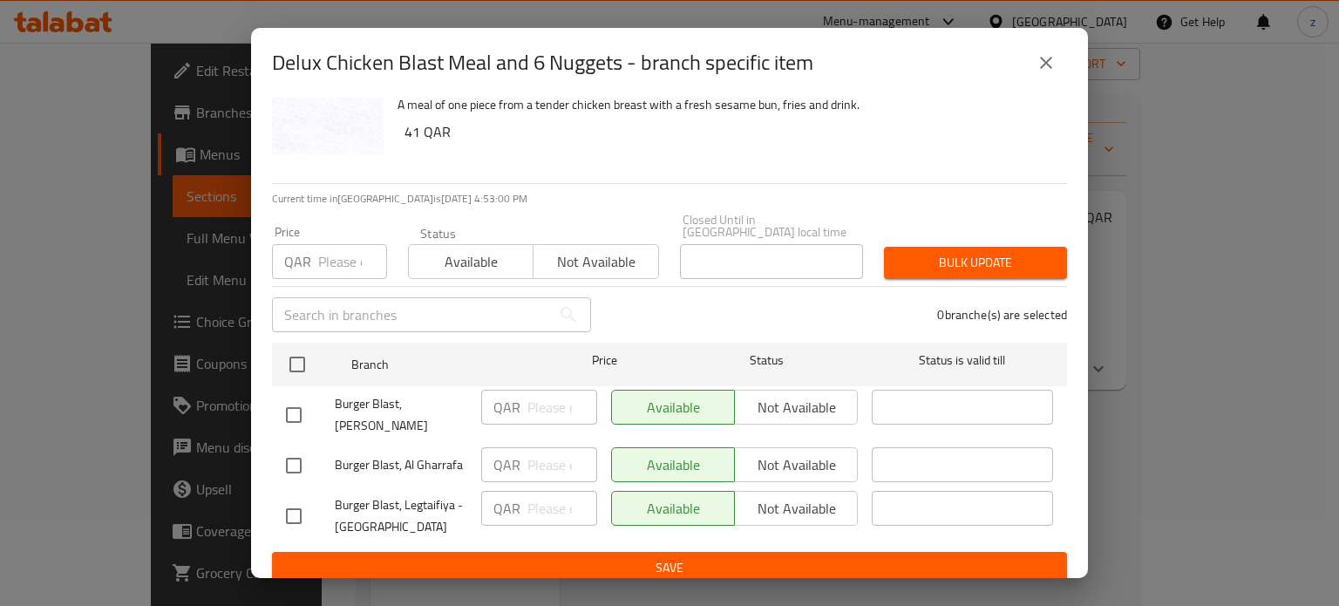
click at [1042, 55] on icon "close" at bounding box center [1045, 62] width 21 height 21
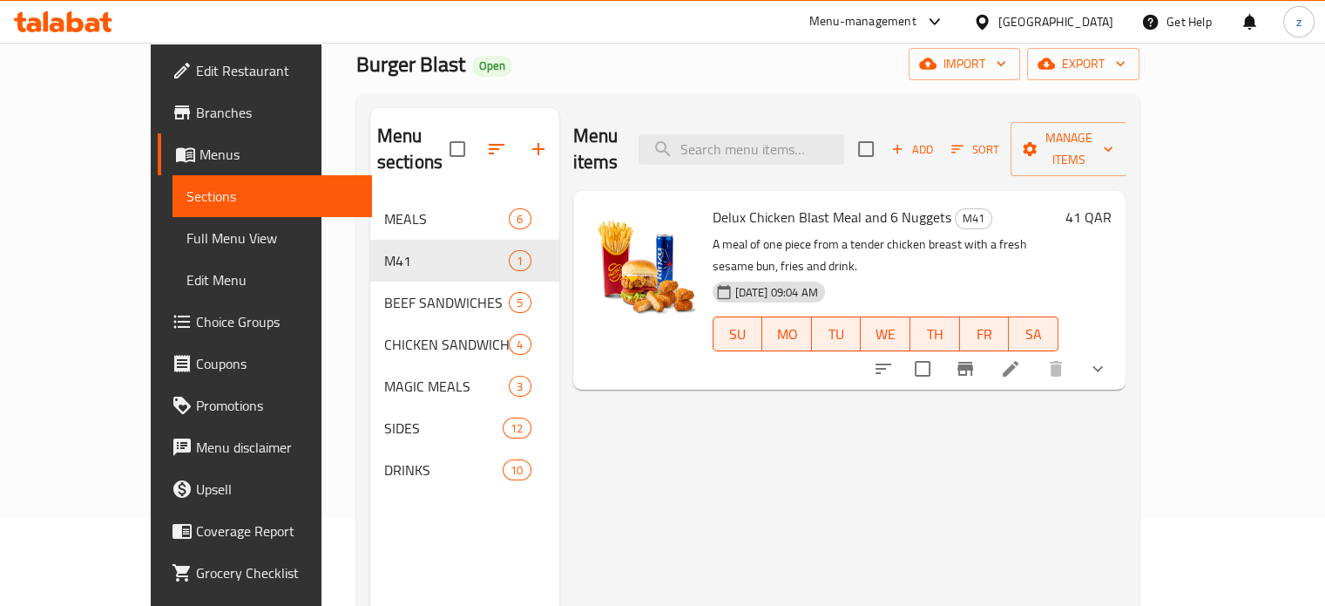
click at [1019, 361] on icon at bounding box center [1011, 369] width 16 height 16
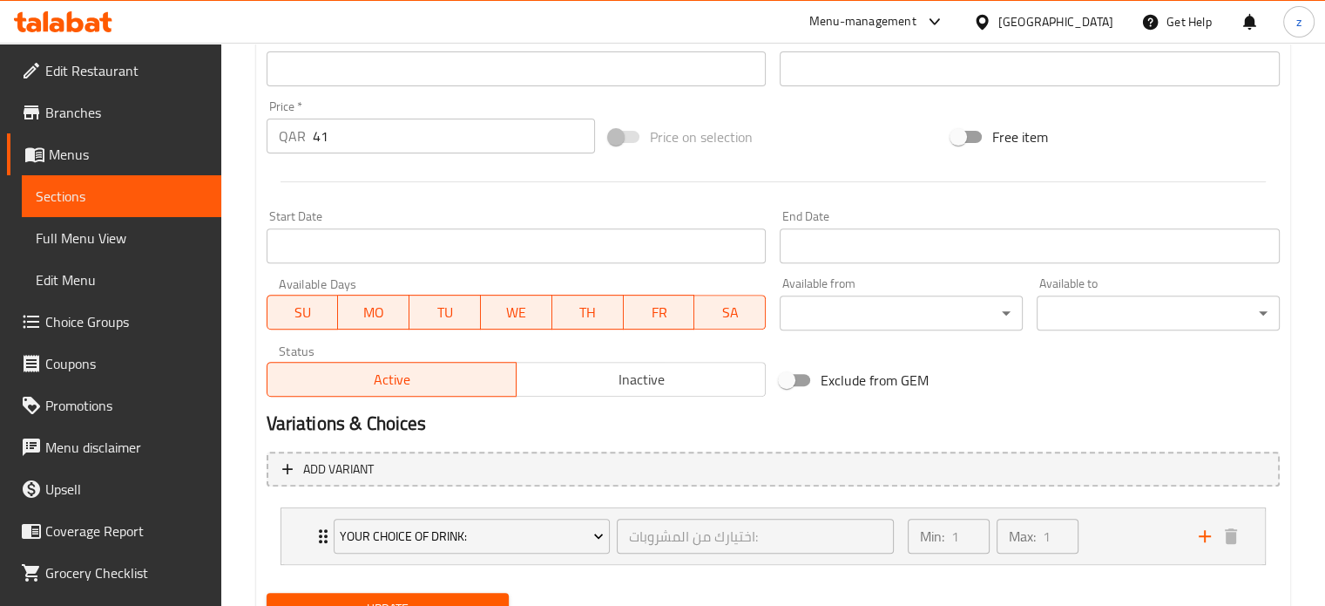
scroll to position [679, 0]
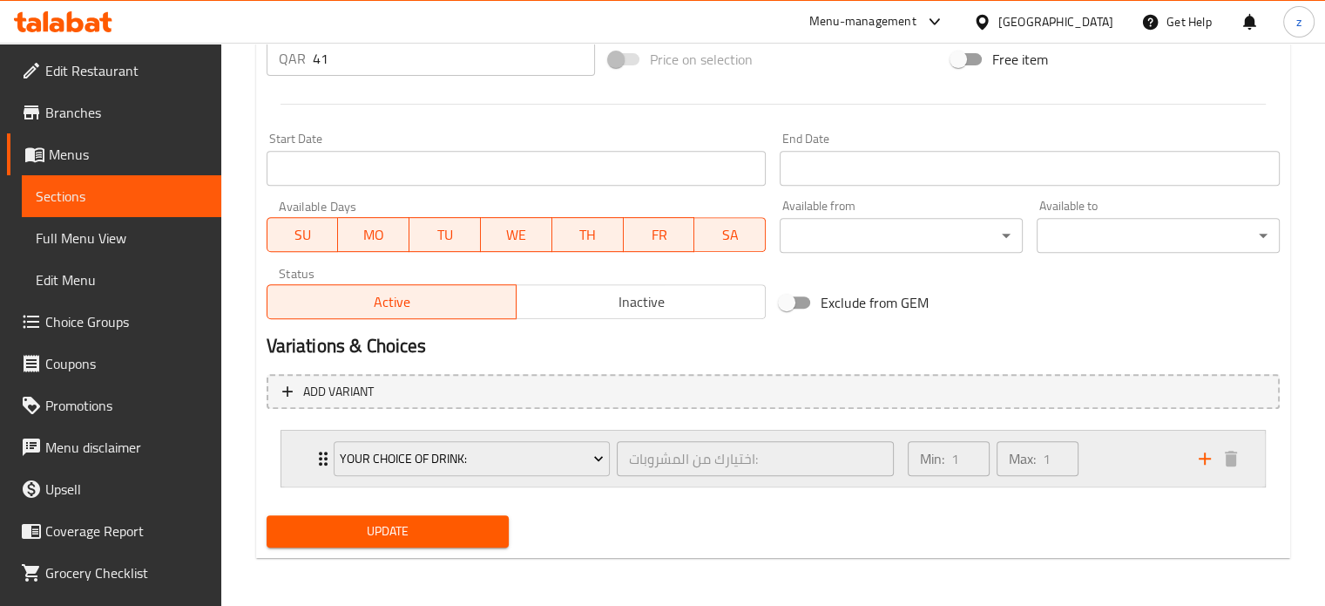
click at [1136, 458] on div "Min: 1 ​ Max: 1 ​" at bounding box center [1043, 459] width 291 height 56
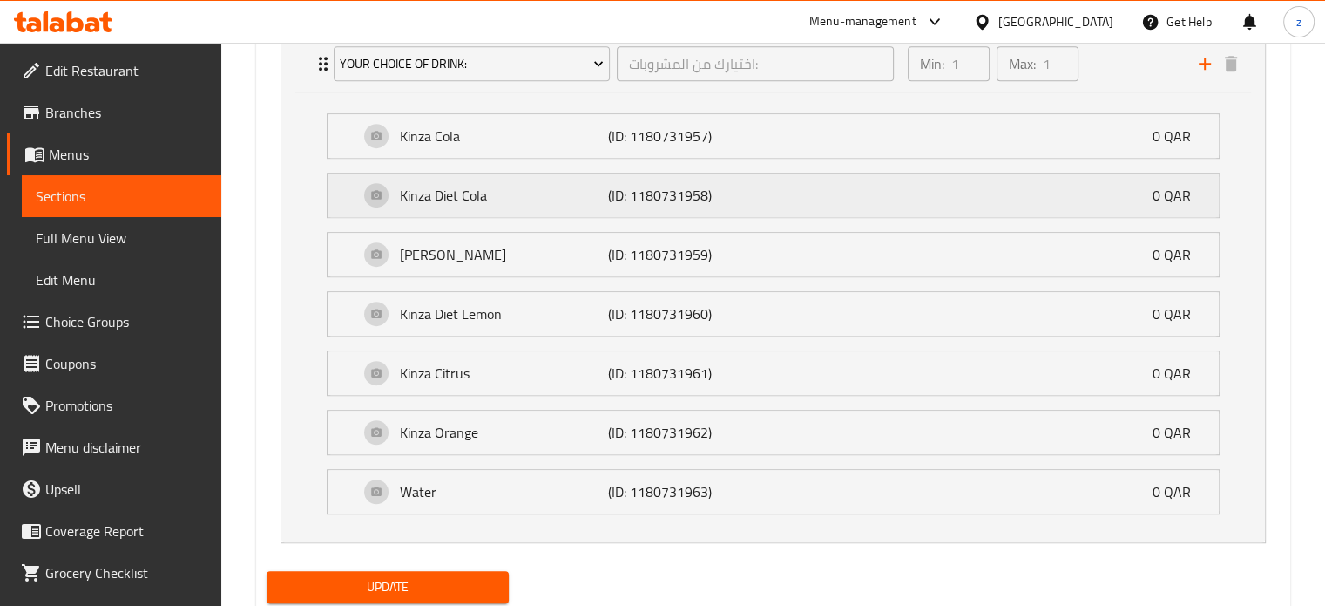
scroll to position [1115, 0]
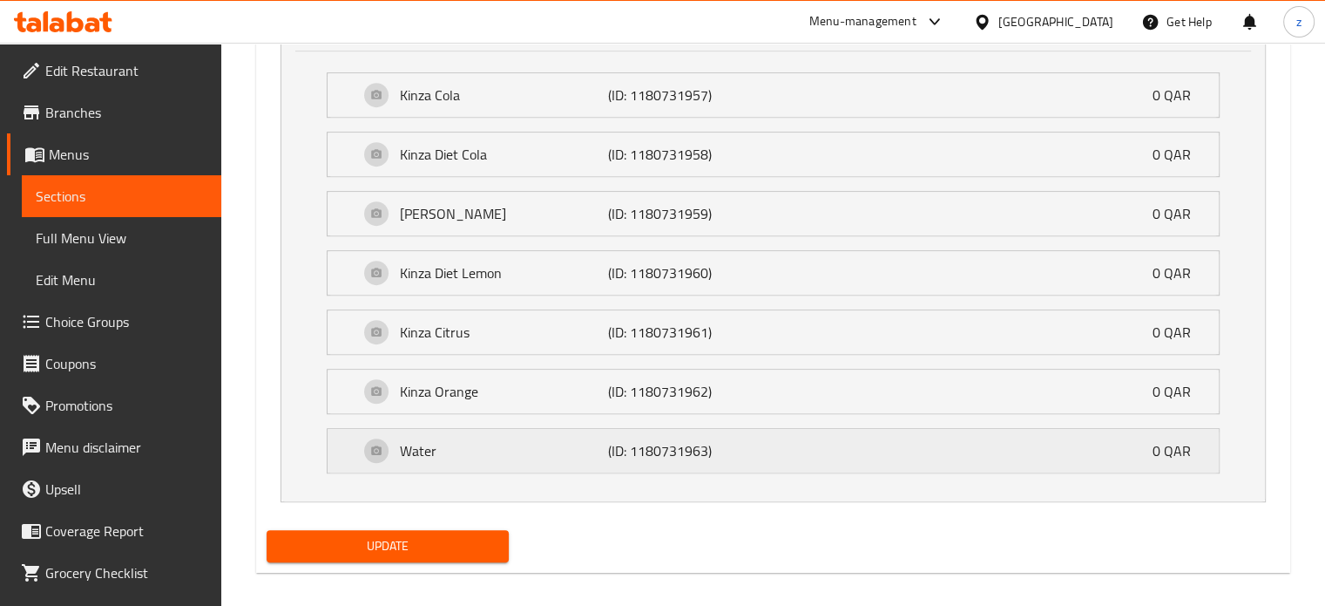
click at [488, 453] on p "Water" at bounding box center [504, 450] width 209 height 21
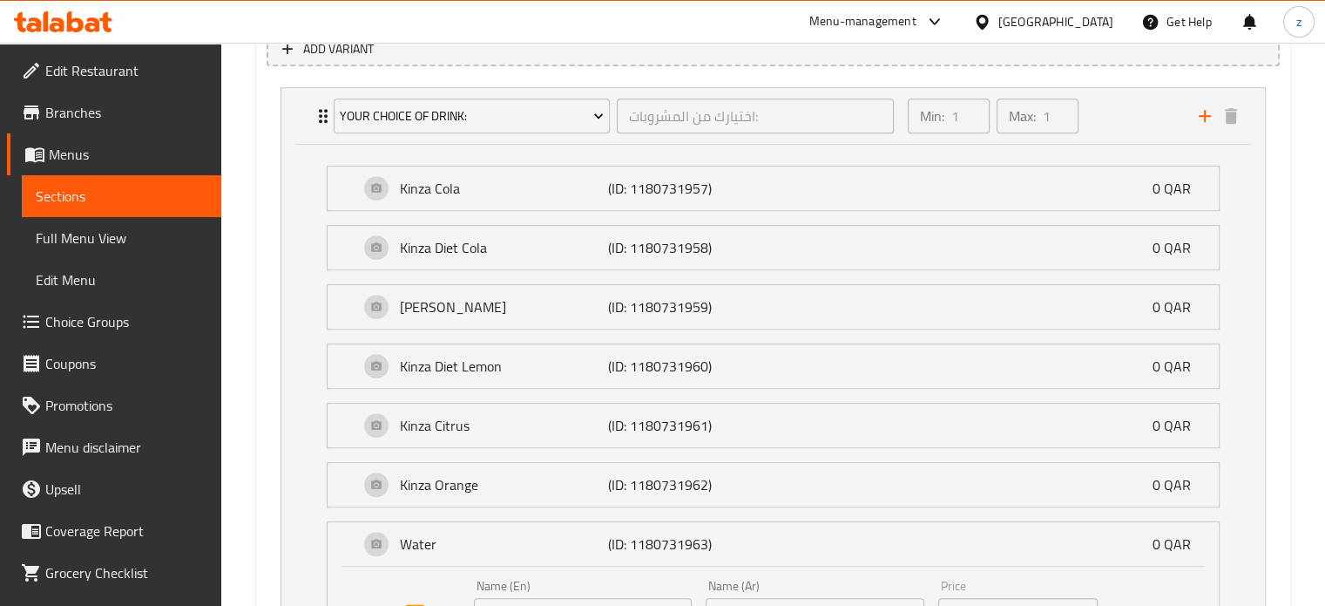
scroll to position [999, 0]
